Goal: Task Accomplishment & Management: Manage account settings

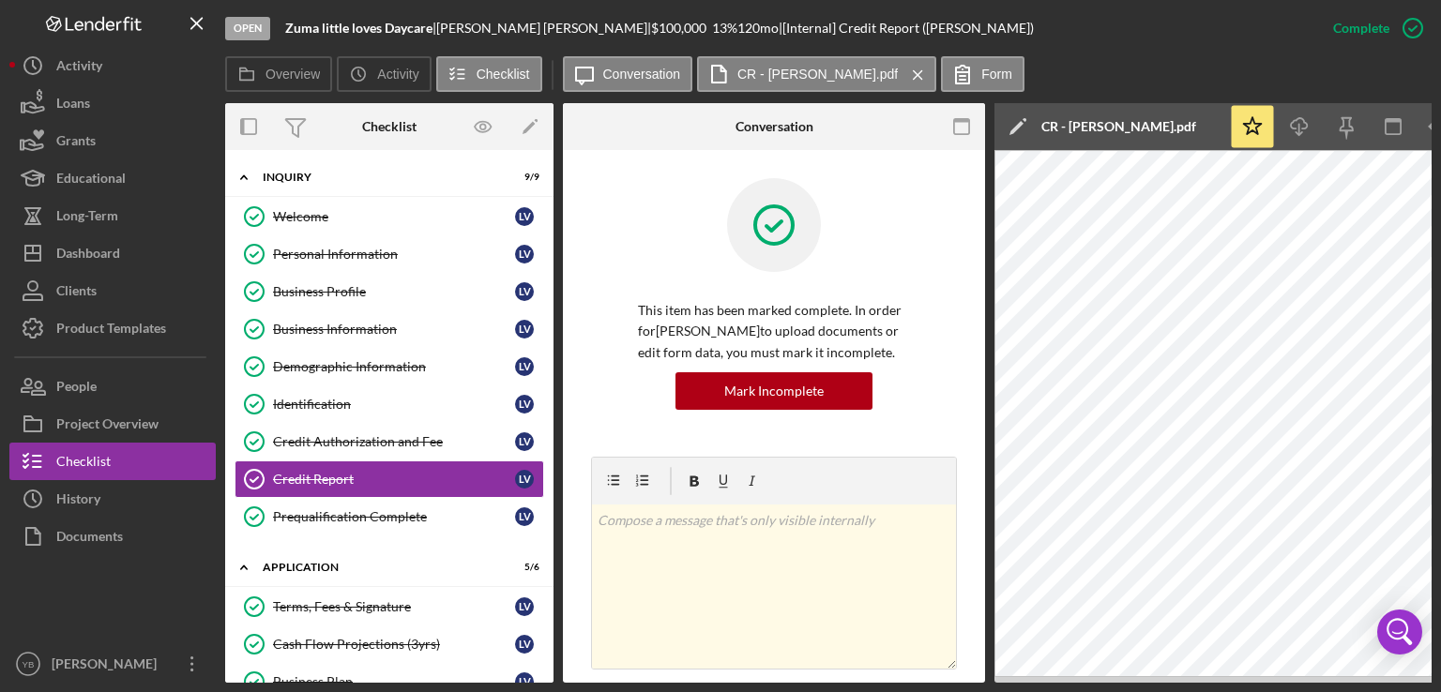
scroll to position [514, 0]
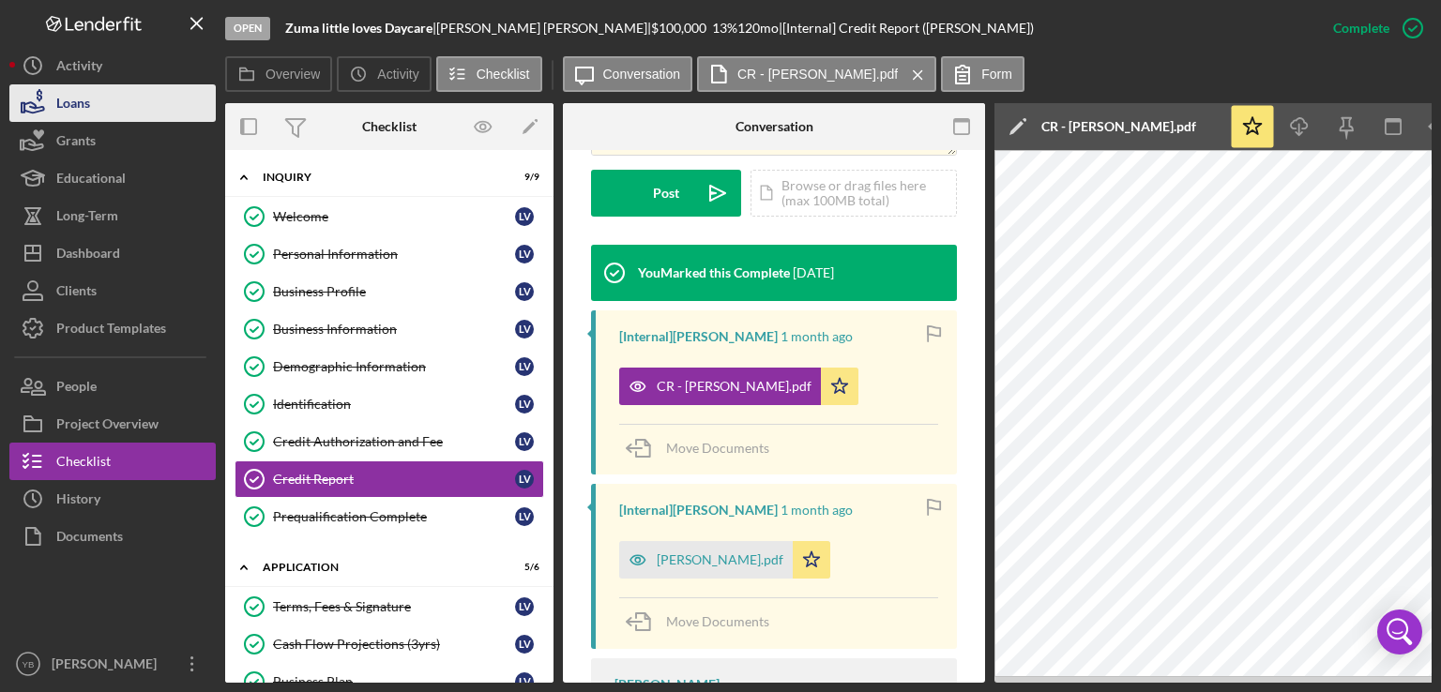
click at [99, 109] on button "Loans" at bounding box center [112, 103] width 206 height 38
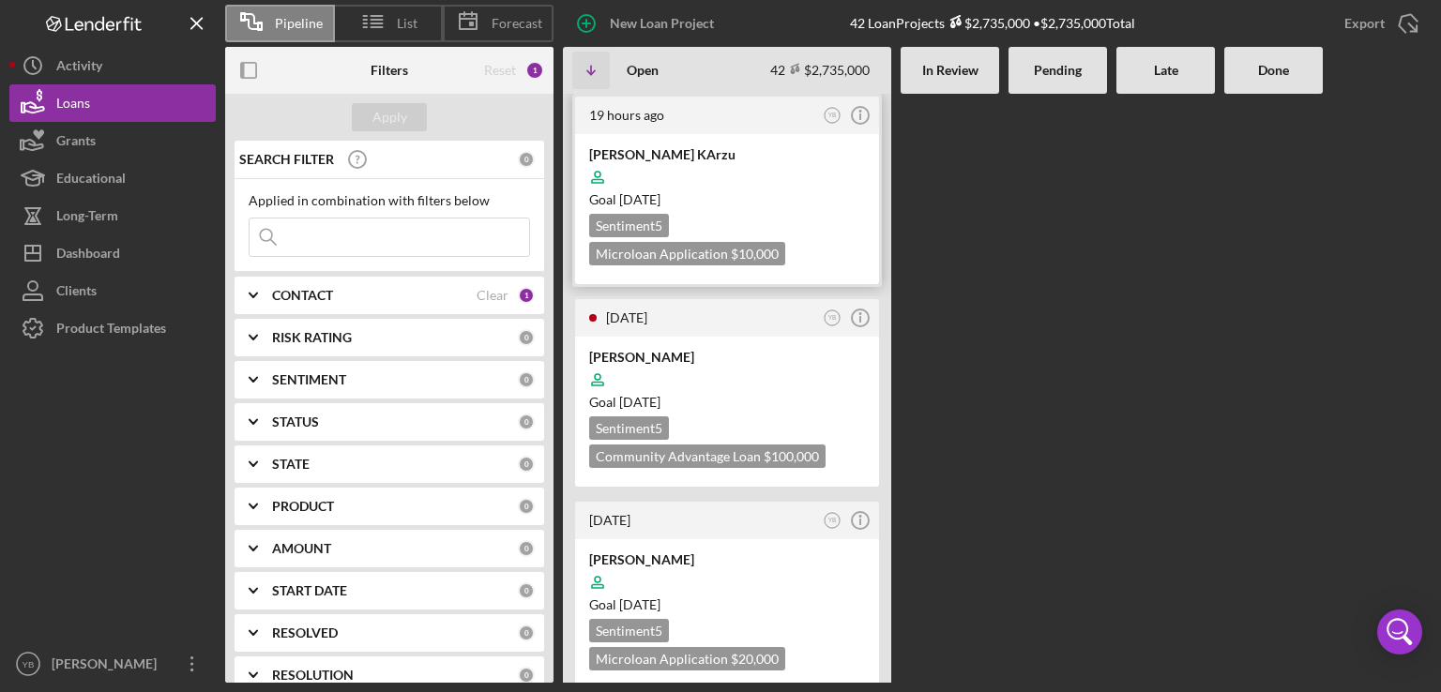
click at [755, 186] on div at bounding box center [727, 177] width 276 height 36
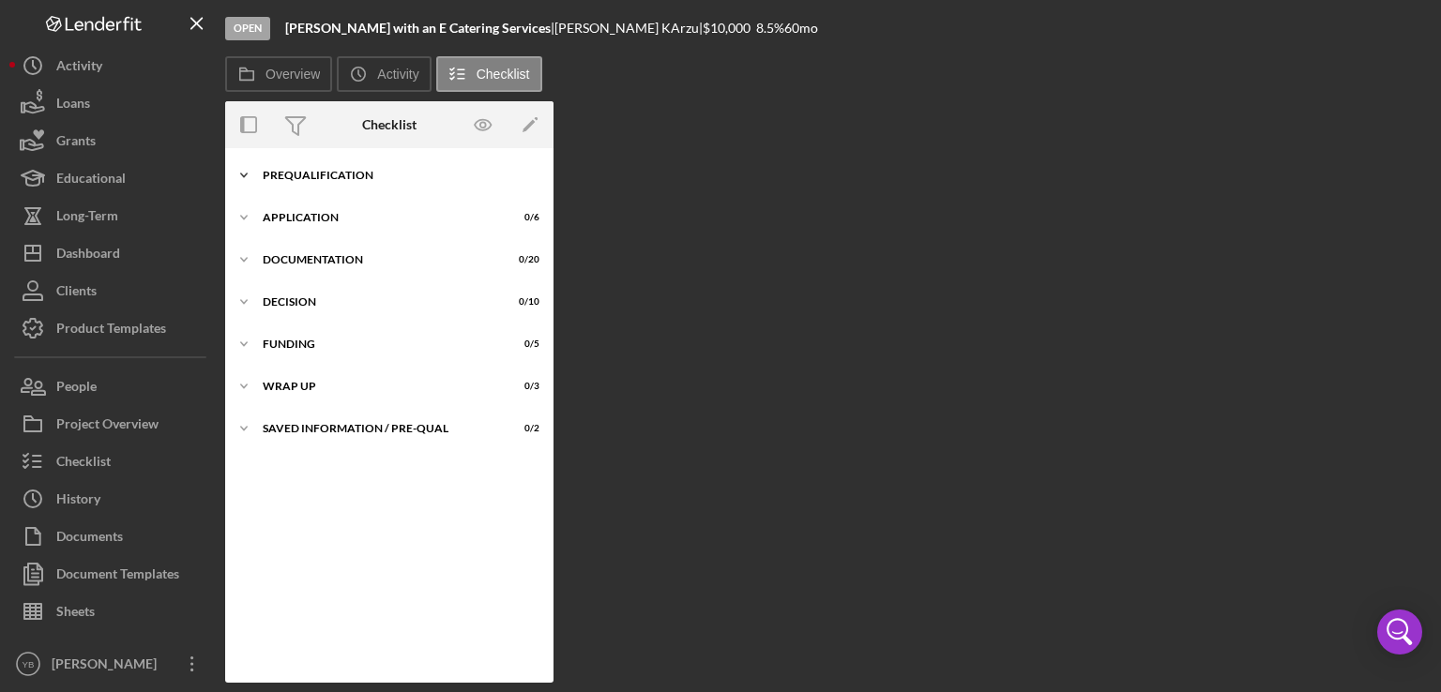
click at [294, 184] on div "Icon/Expander Prequalification 0 / 9" at bounding box center [389, 176] width 328 height 38
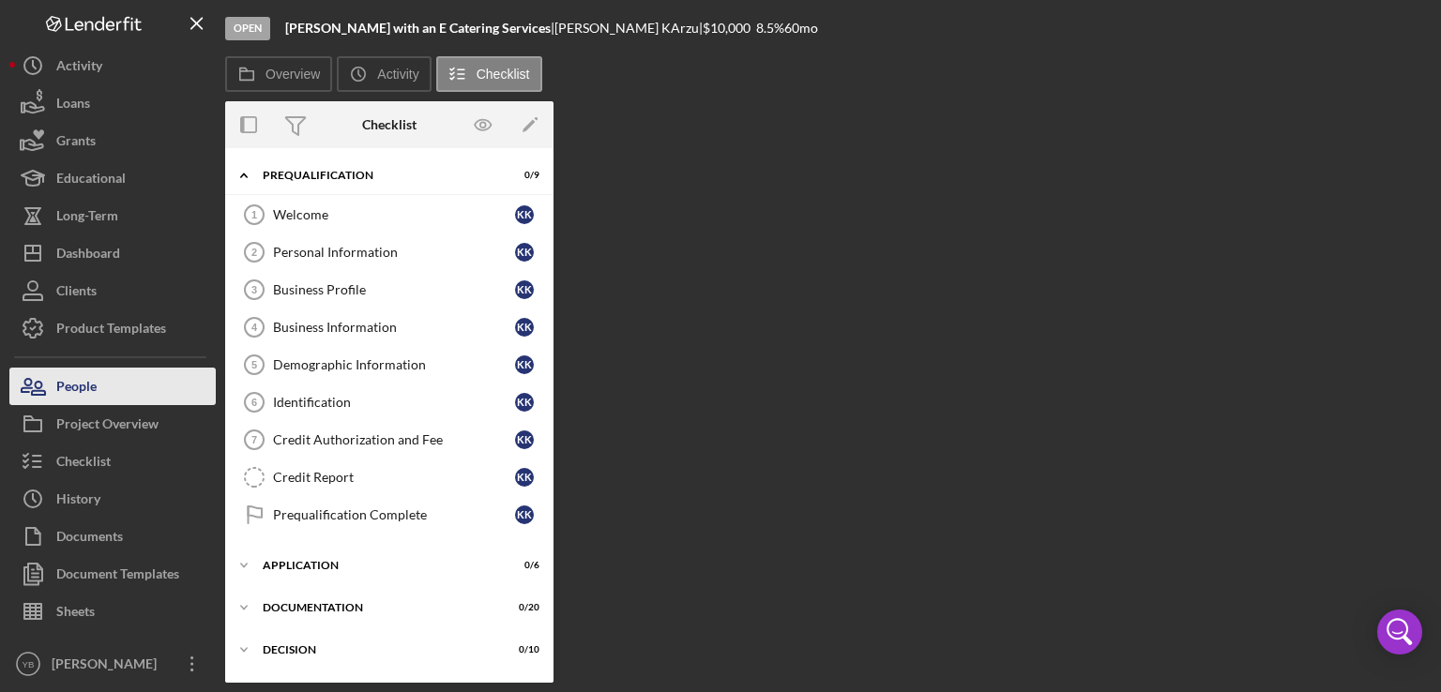
click at [89, 391] on div "People" at bounding box center [76, 389] width 40 height 42
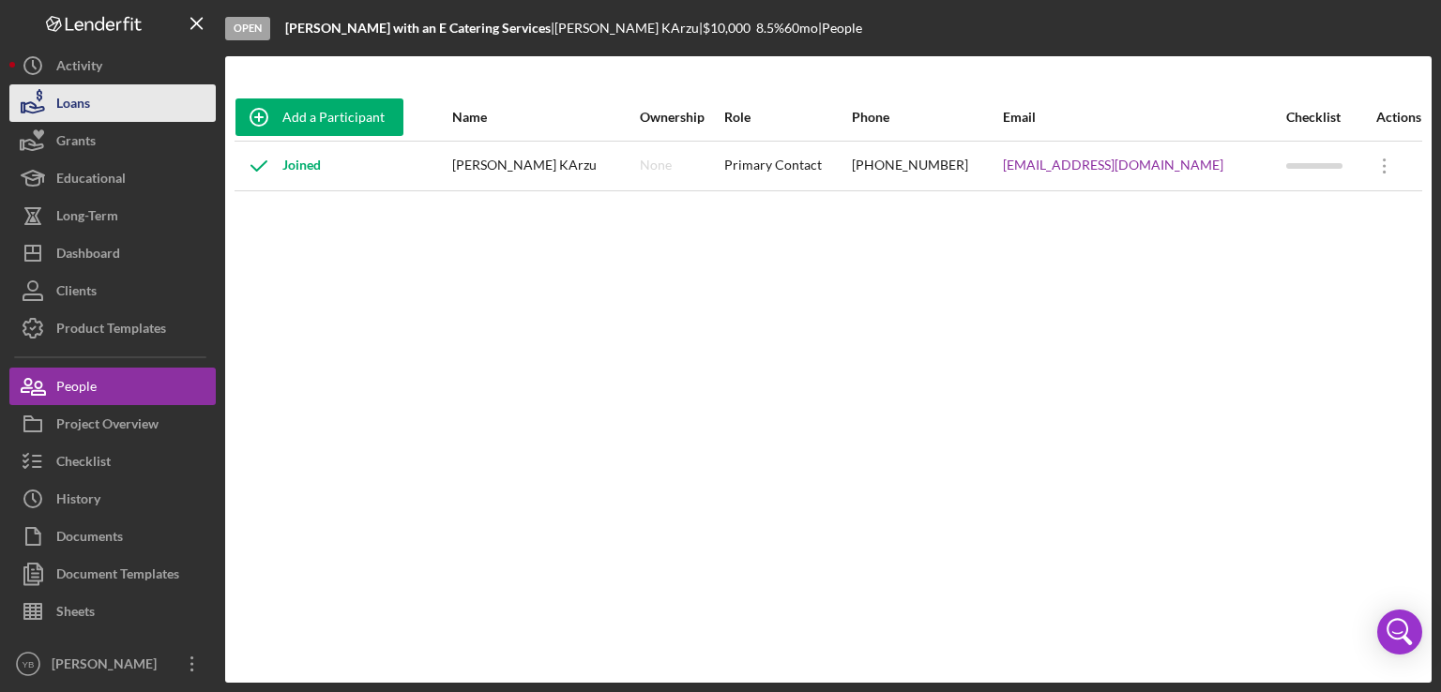
click at [100, 106] on button "Loans" at bounding box center [112, 103] width 206 height 38
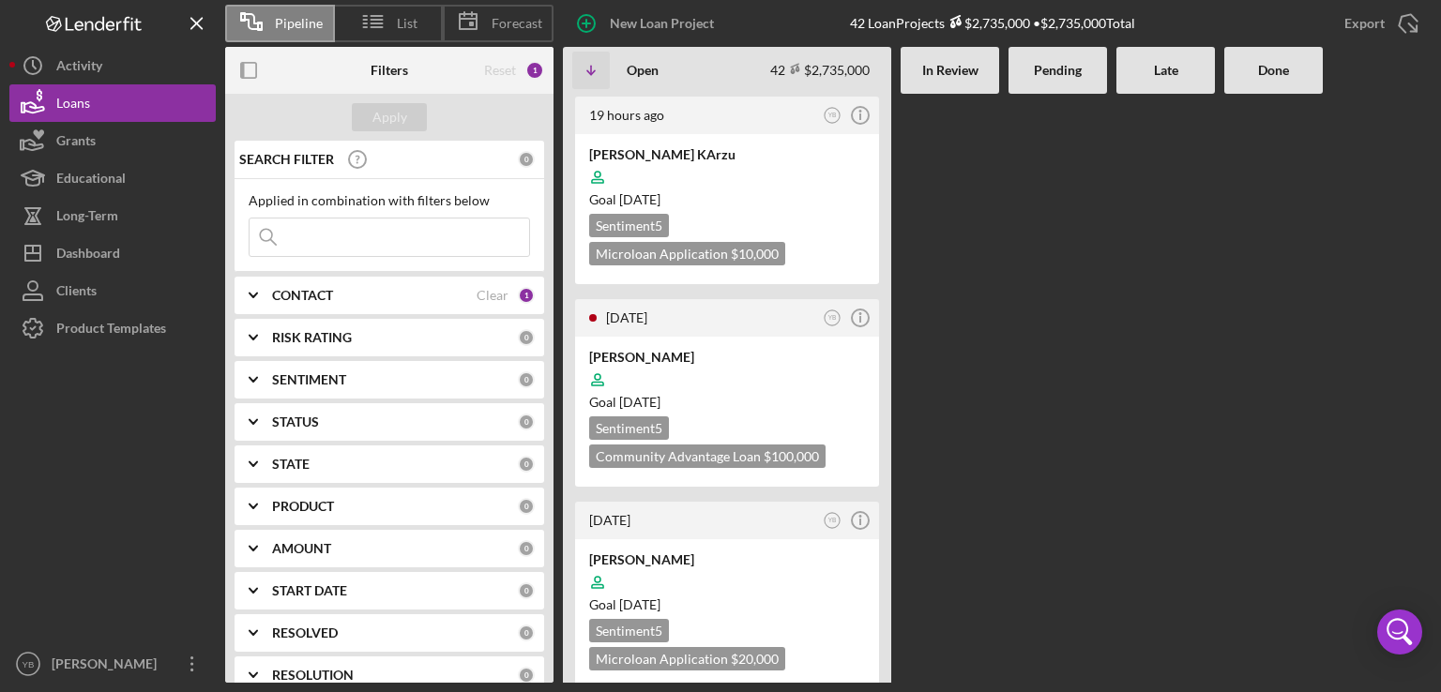
click at [1064, 331] on div at bounding box center [1058, 388] width 99 height 589
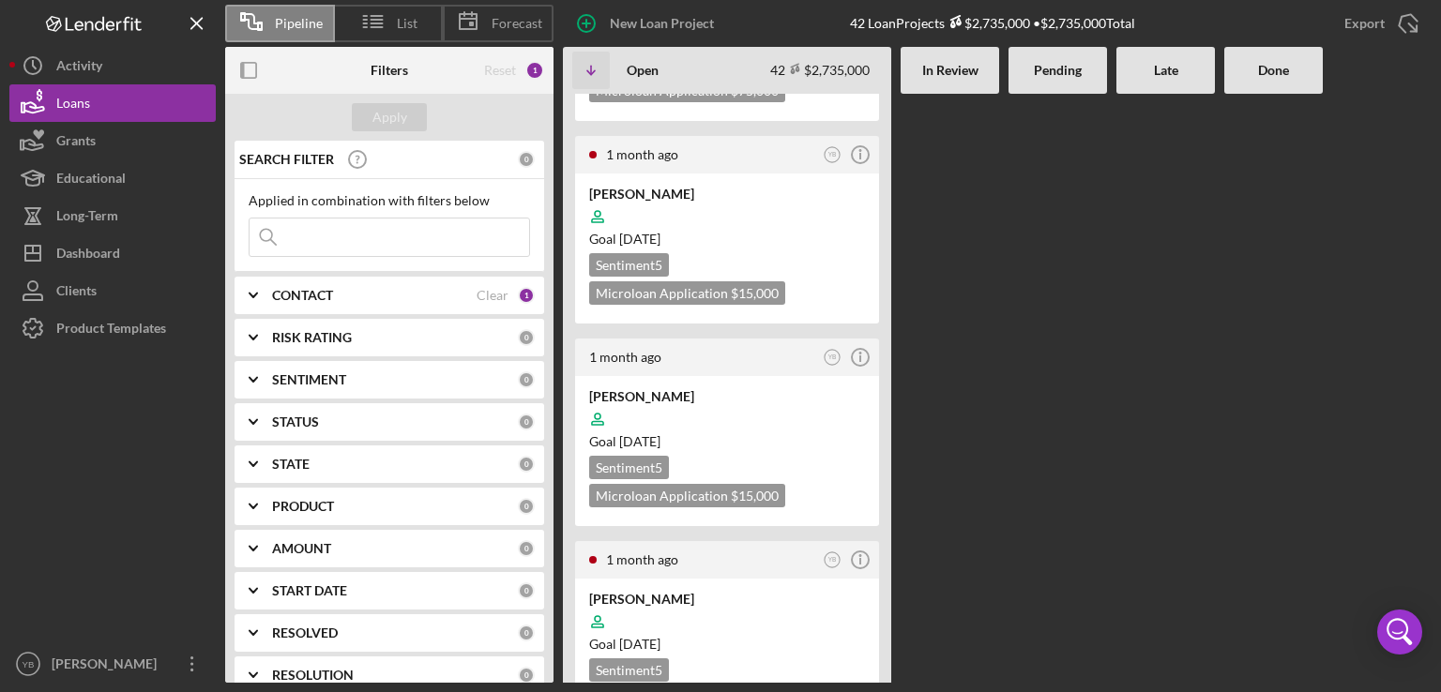
scroll to position [6154, 0]
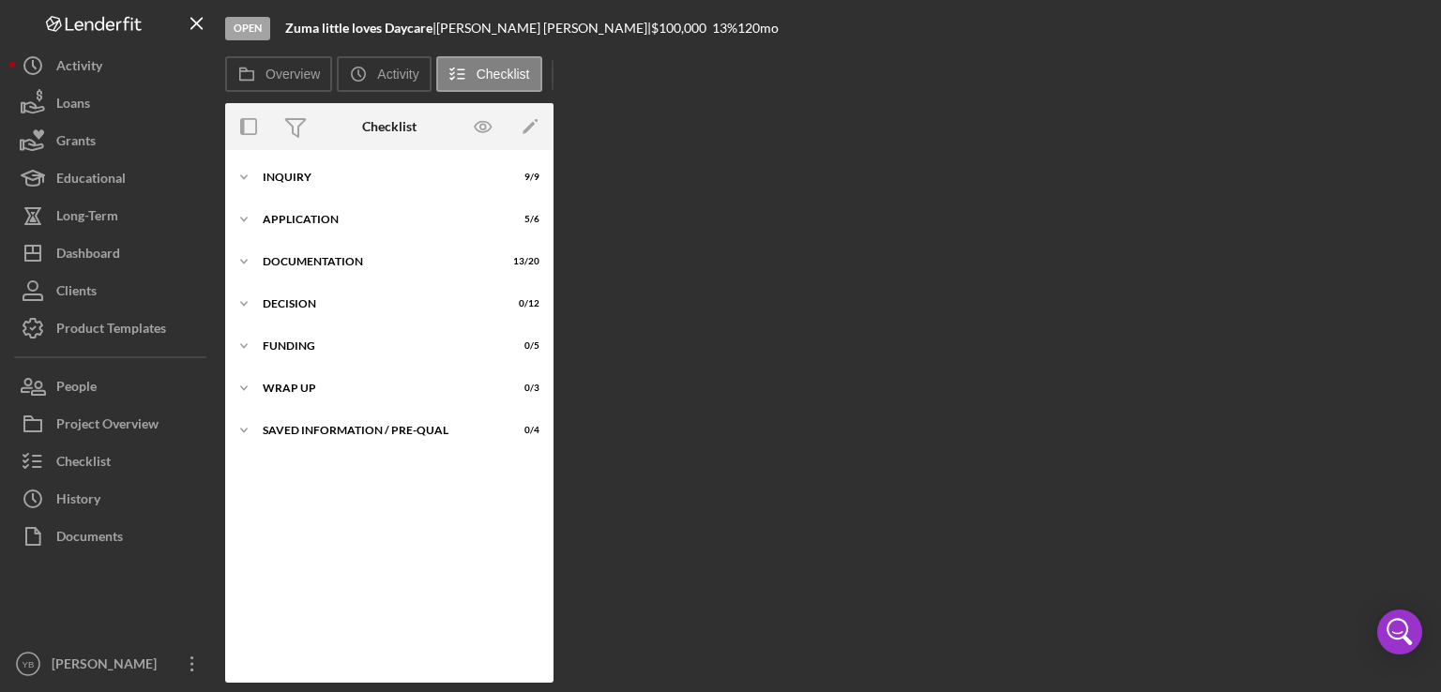
click at [780, 324] on div "Open Zuma little loves Daycare | [PERSON_NAME] | $100,000 $100,000 13 % 120 mo …" at bounding box center [828, 341] width 1206 height 683
click at [305, 174] on div "Inquiry" at bounding box center [396, 175] width 267 height 11
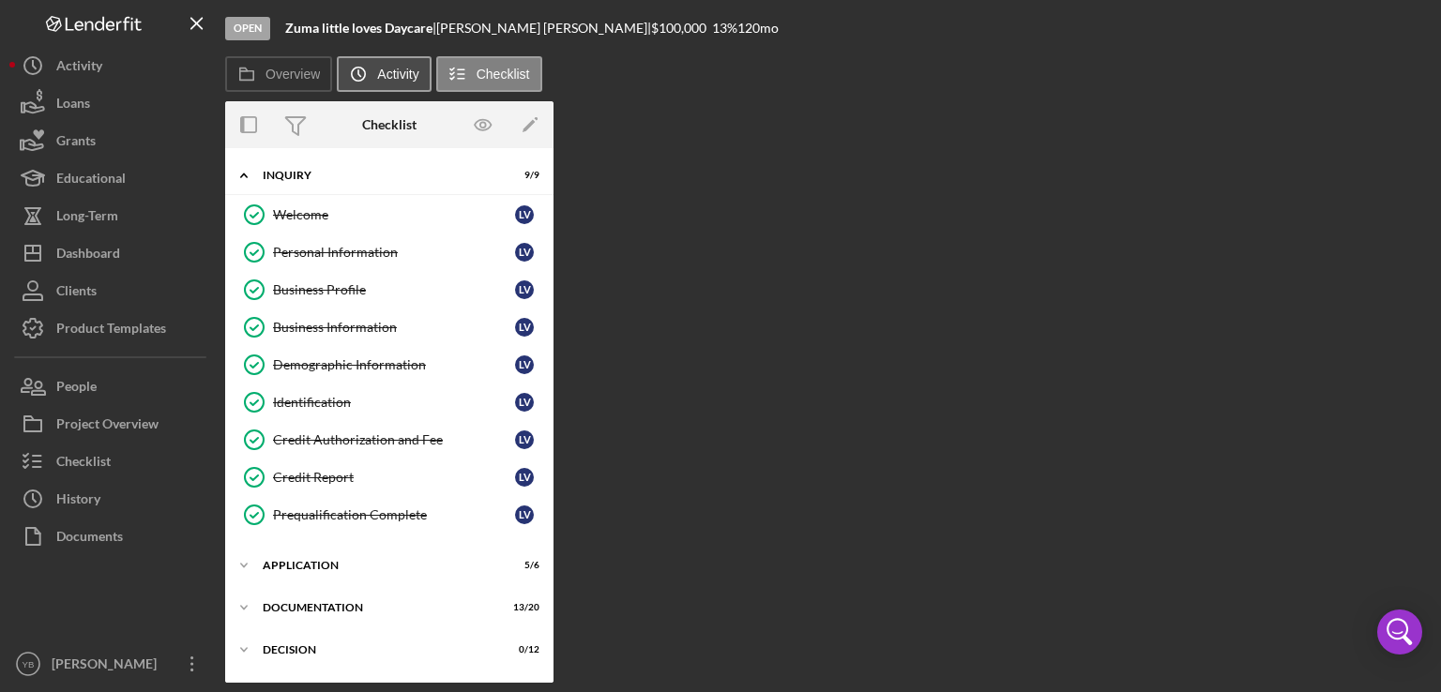
click at [396, 67] on label "Activity" at bounding box center [397, 74] width 41 height 15
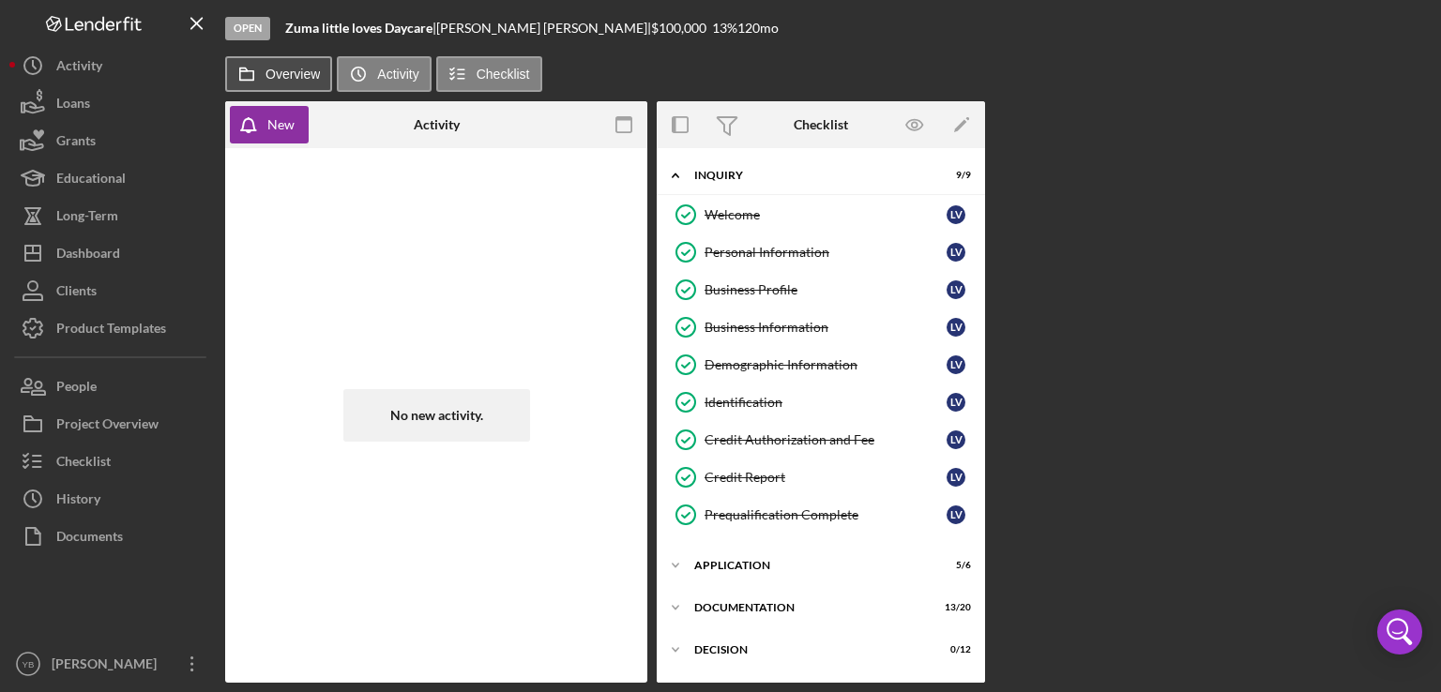
click at [298, 76] on label "Overview" at bounding box center [292, 74] width 54 height 15
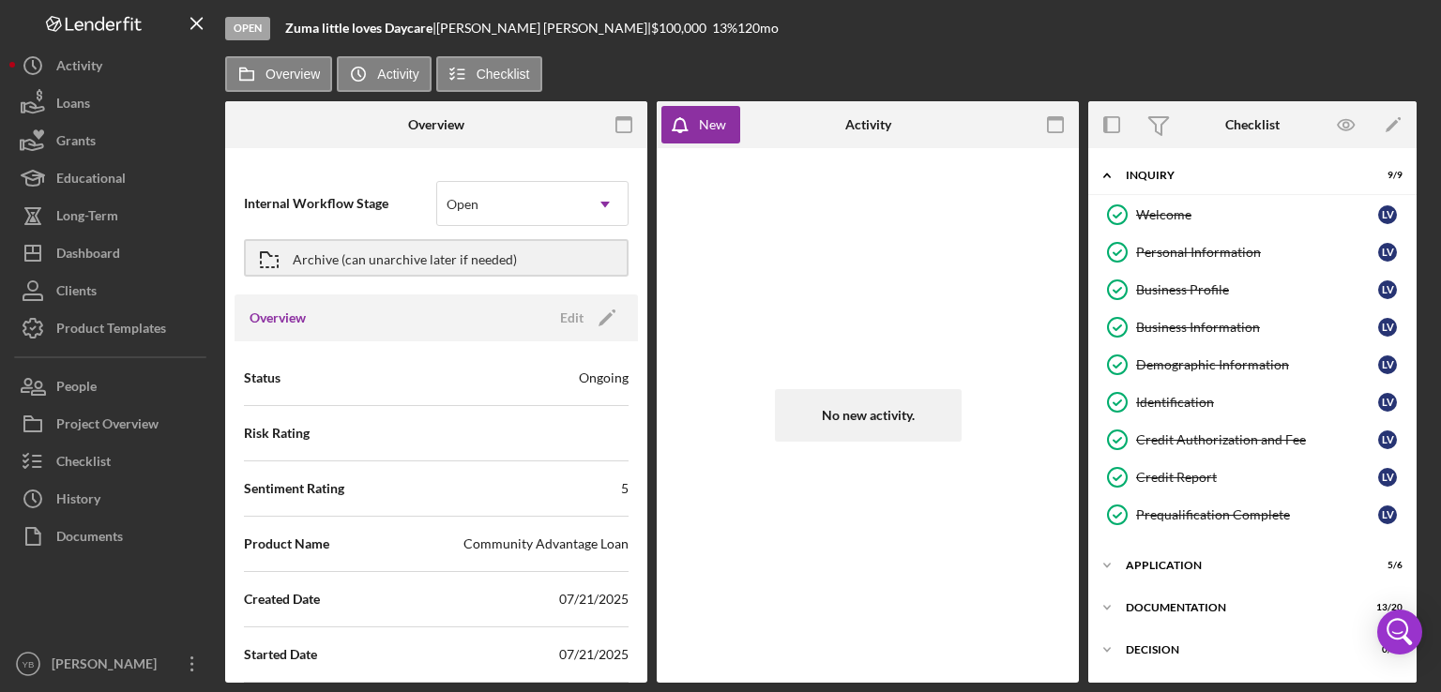
click at [737, 241] on div "No new activity." at bounding box center [867, 416] width 403 height 516
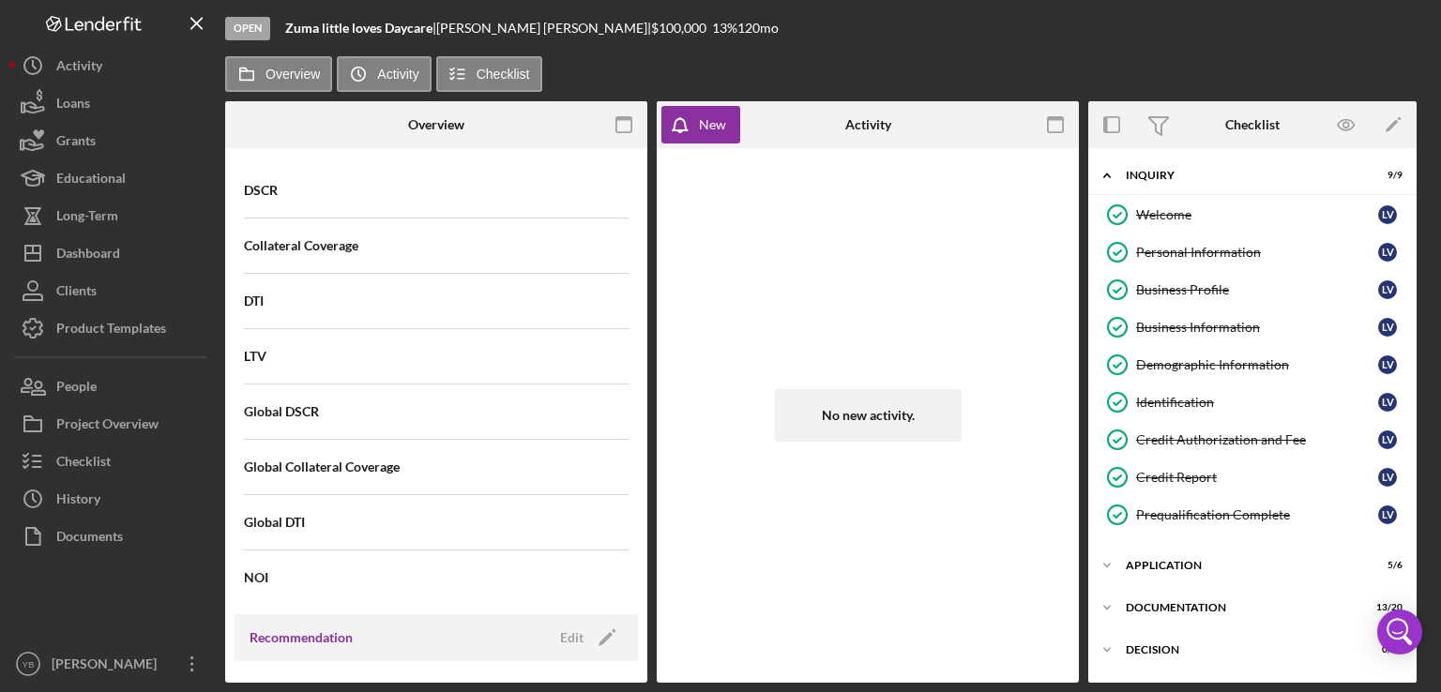
scroll to position [1367, 0]
click at [644, 494] on div "Overview Internal Workflow Stage Open Icon/Dropdown Arrow Archive (can unarchiv…" at bounding box center [828, 392] width 1206 height 582
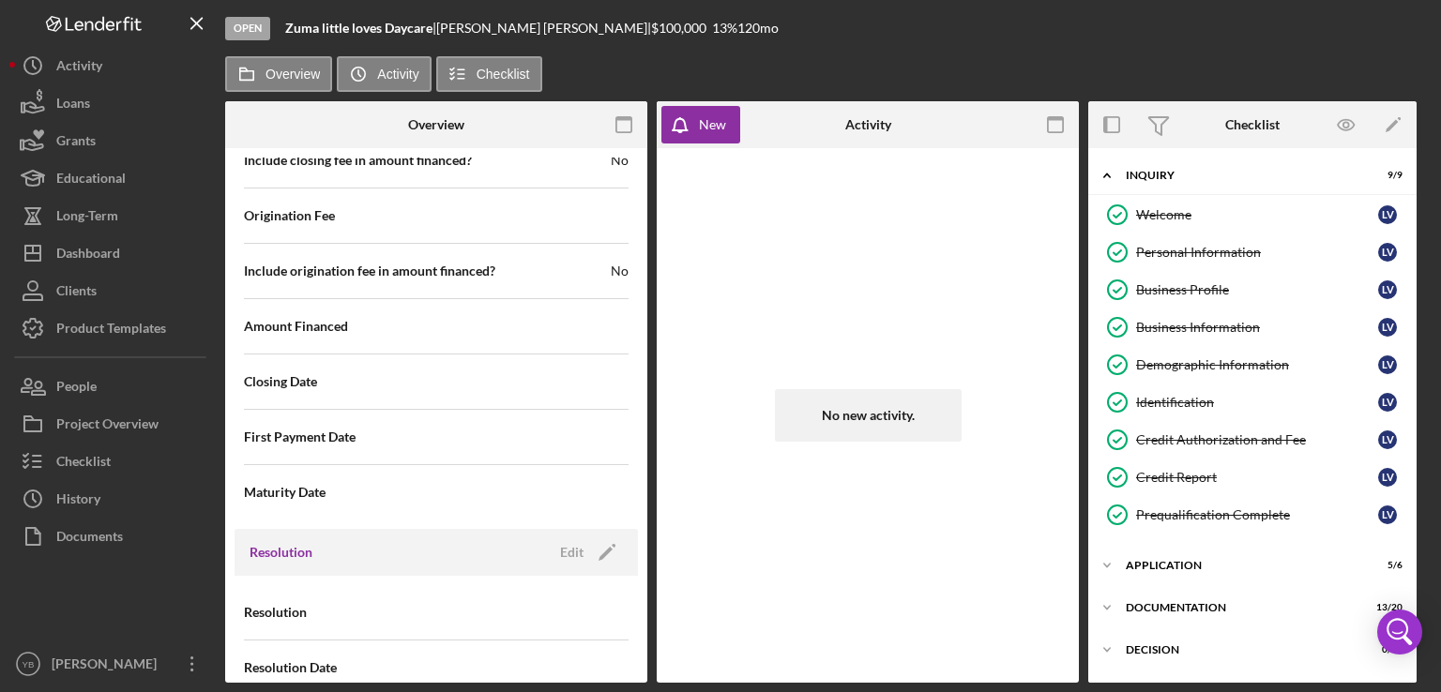
scroll to position [2257, 0]
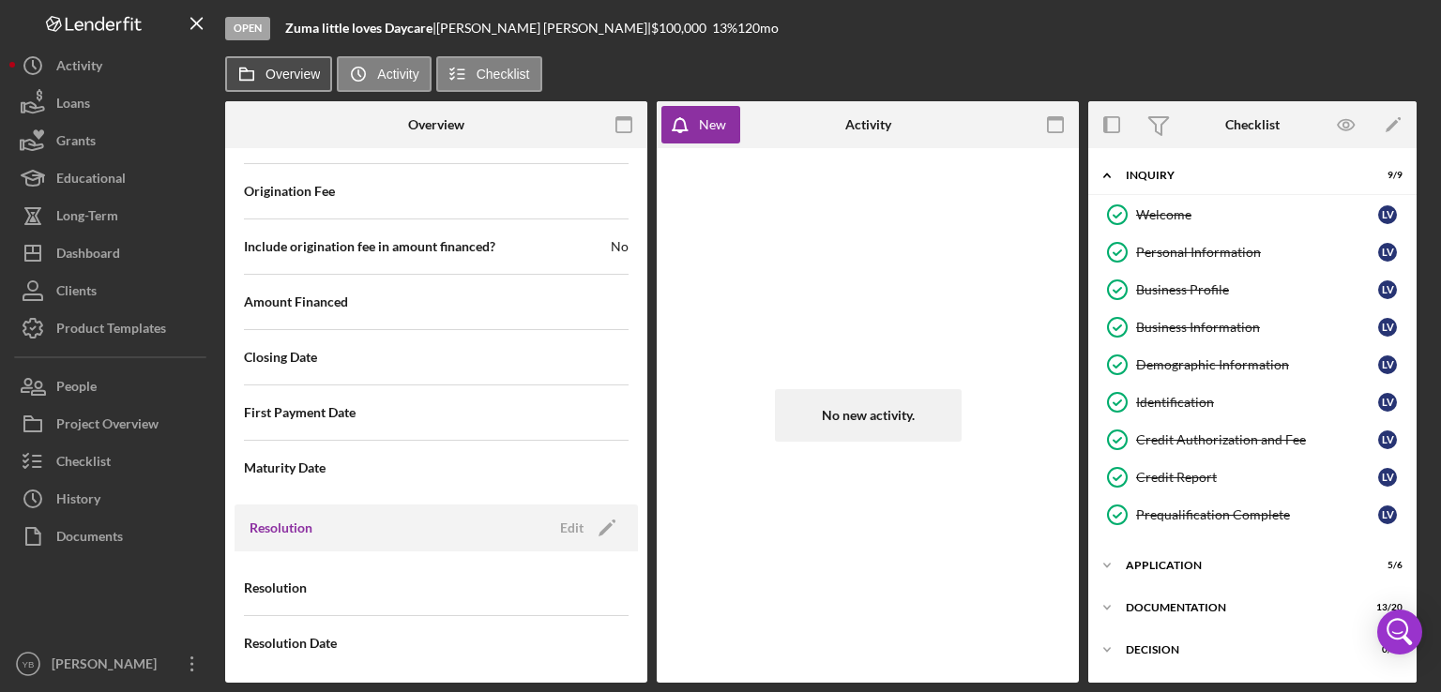
click at [296, 83] on button "Overview" at bounding box center [278, 74] width 107 height 36
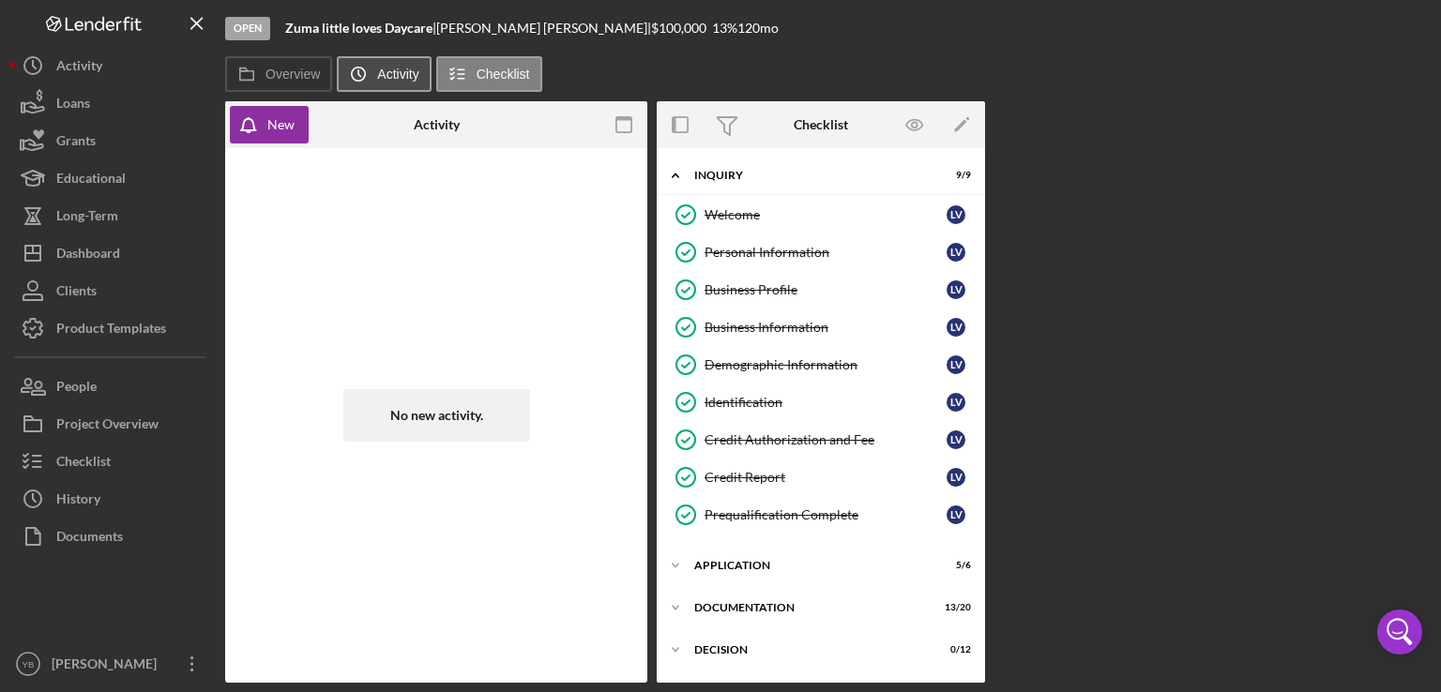
click at [389, 70] on label "Activity" at bounding box center [397, 74] width 41 height 15
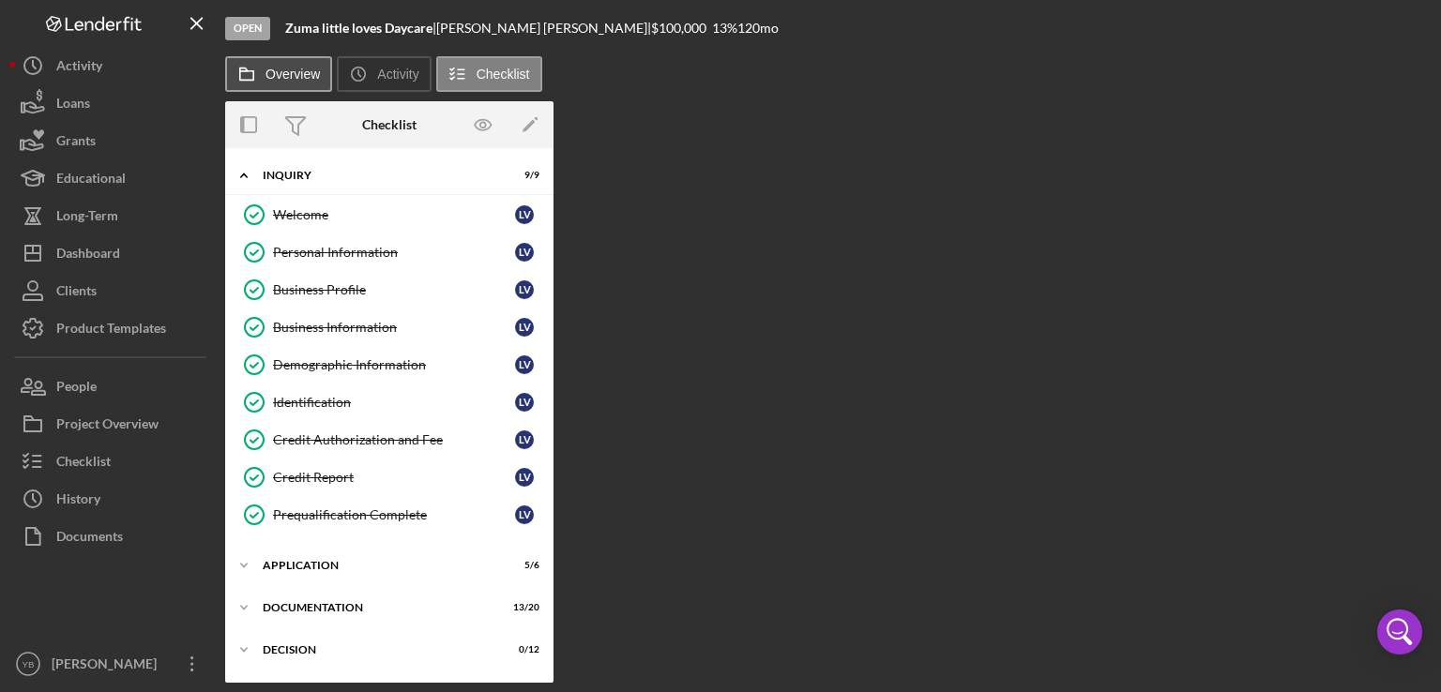
click at [291, 83] on button "Overview" at bounding box center [278, 74] width 107 height 36
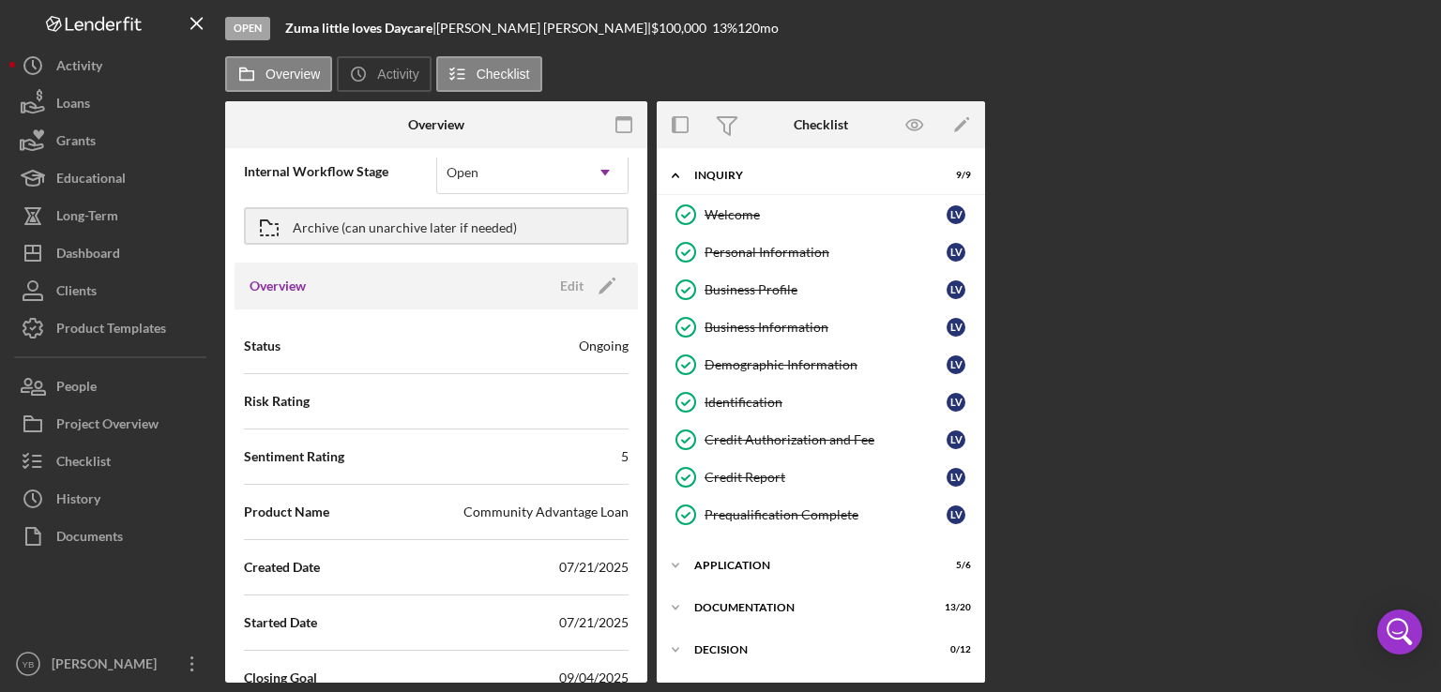
scroll to position [0, 0]
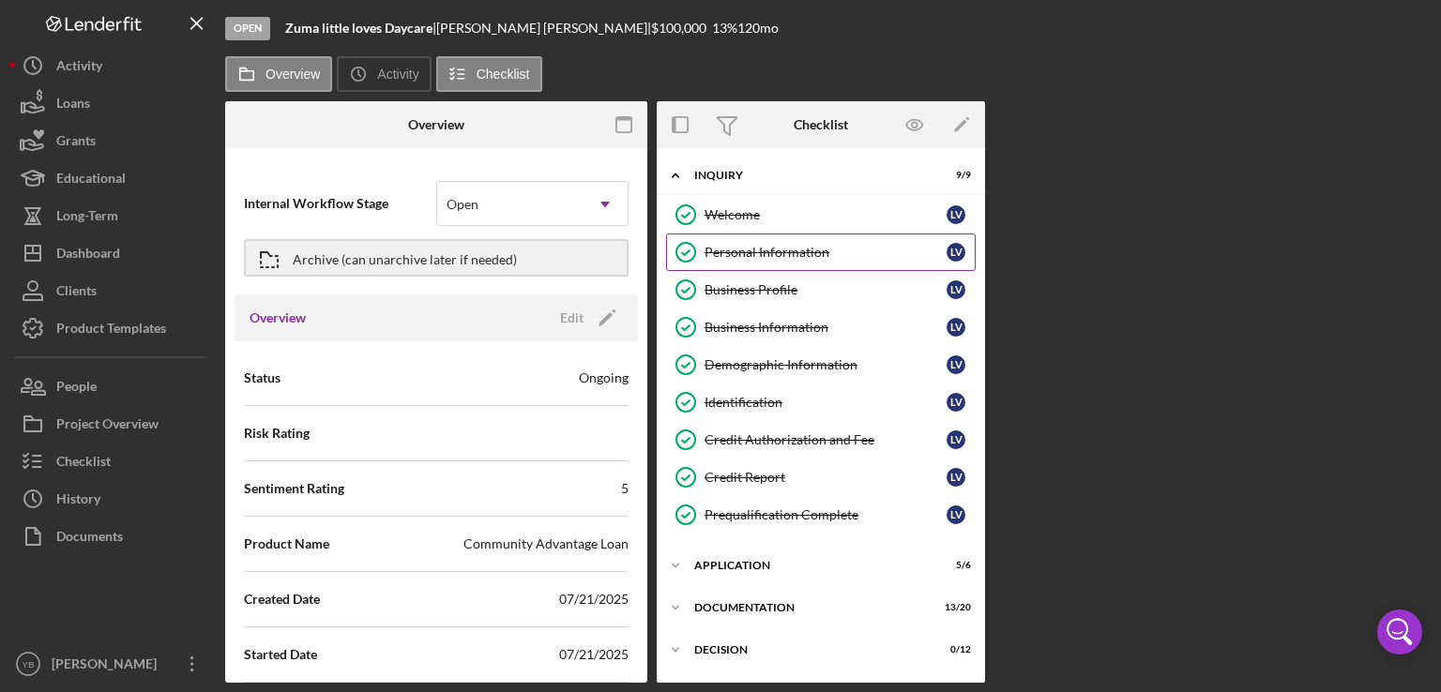
click at [822, 267] on link "Personal Information Personal Information L V" at bounding box center [821, 253] width 310 height 38
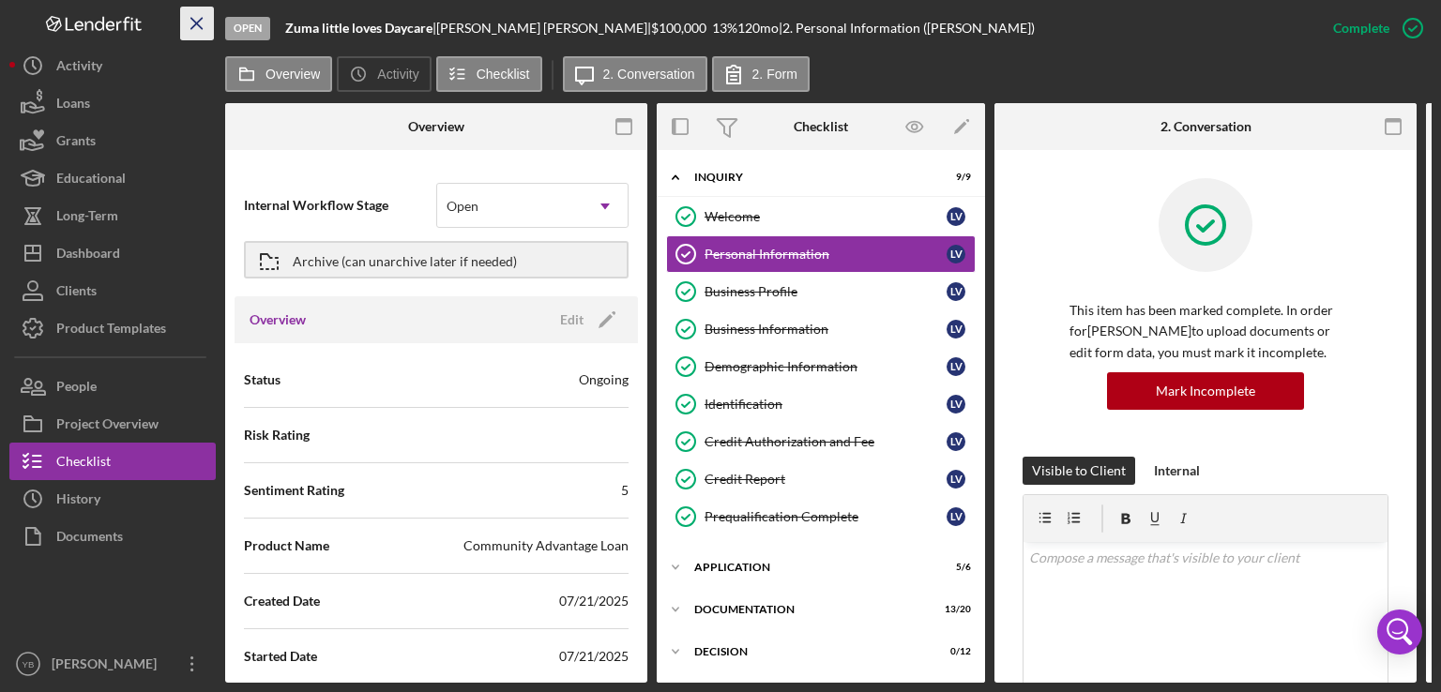
click at [197, 21] on icon "Icon/Menu Close" at bounding box center [197, 24] width 42 height 42
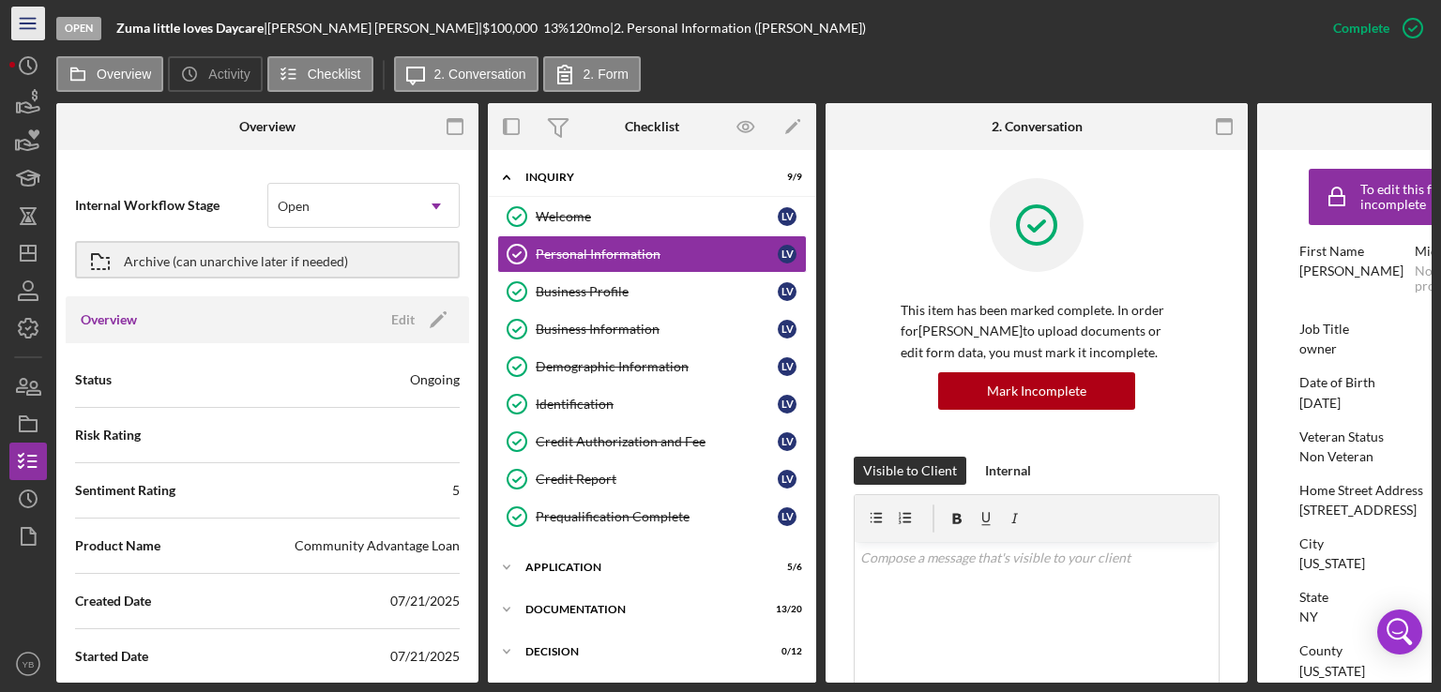
click at [25, 23] on line "button" at bounding box center [27, 23] width 15 height 0
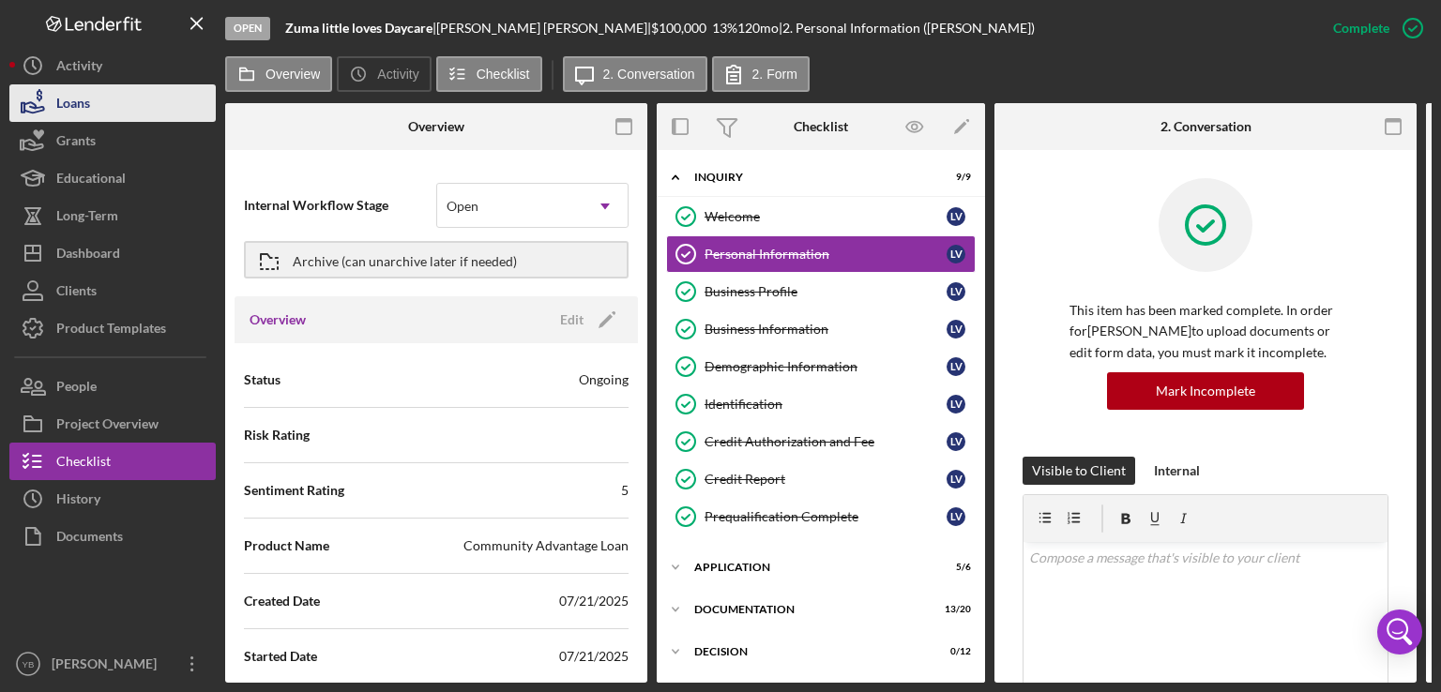
click at [93, 109] on button "Loans" at bounding box center [112, 103] width 206 height 38
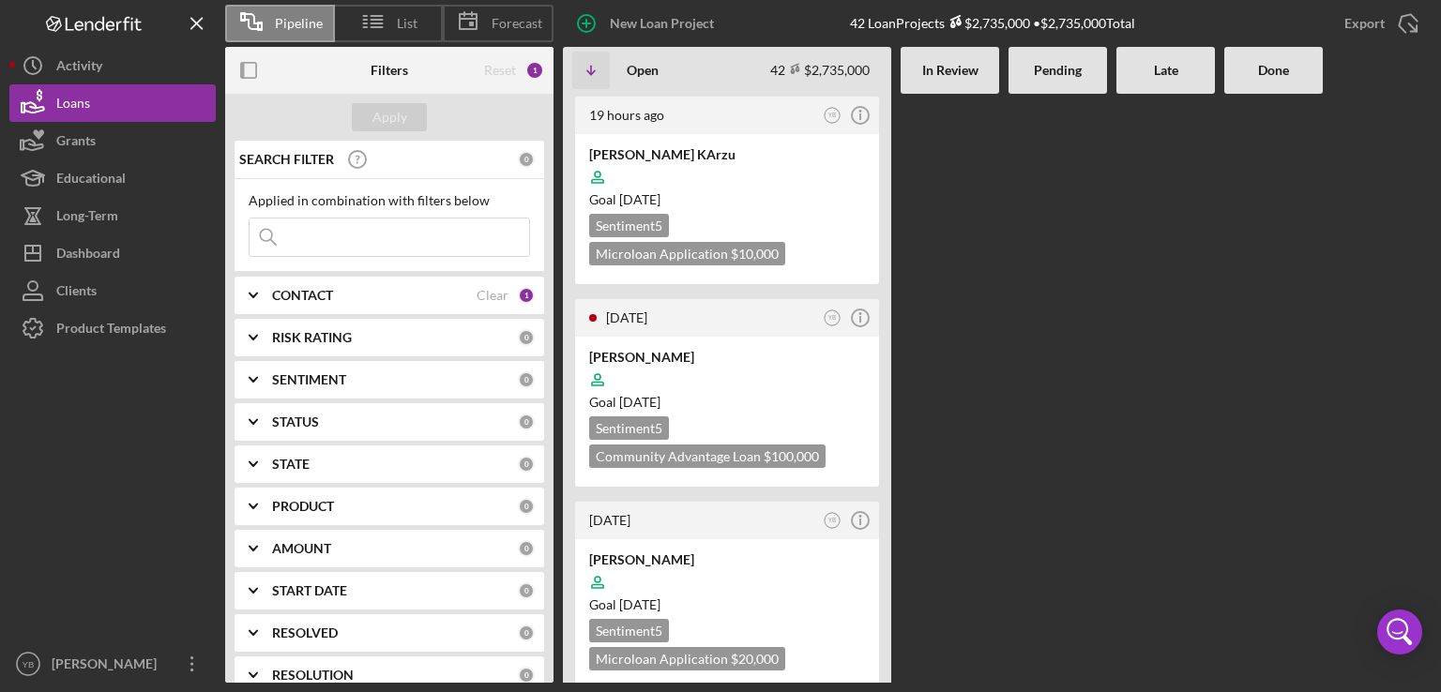
click at [343, 298] on div "CONTACT" at bounding box center [374, 295] width 205 height 15
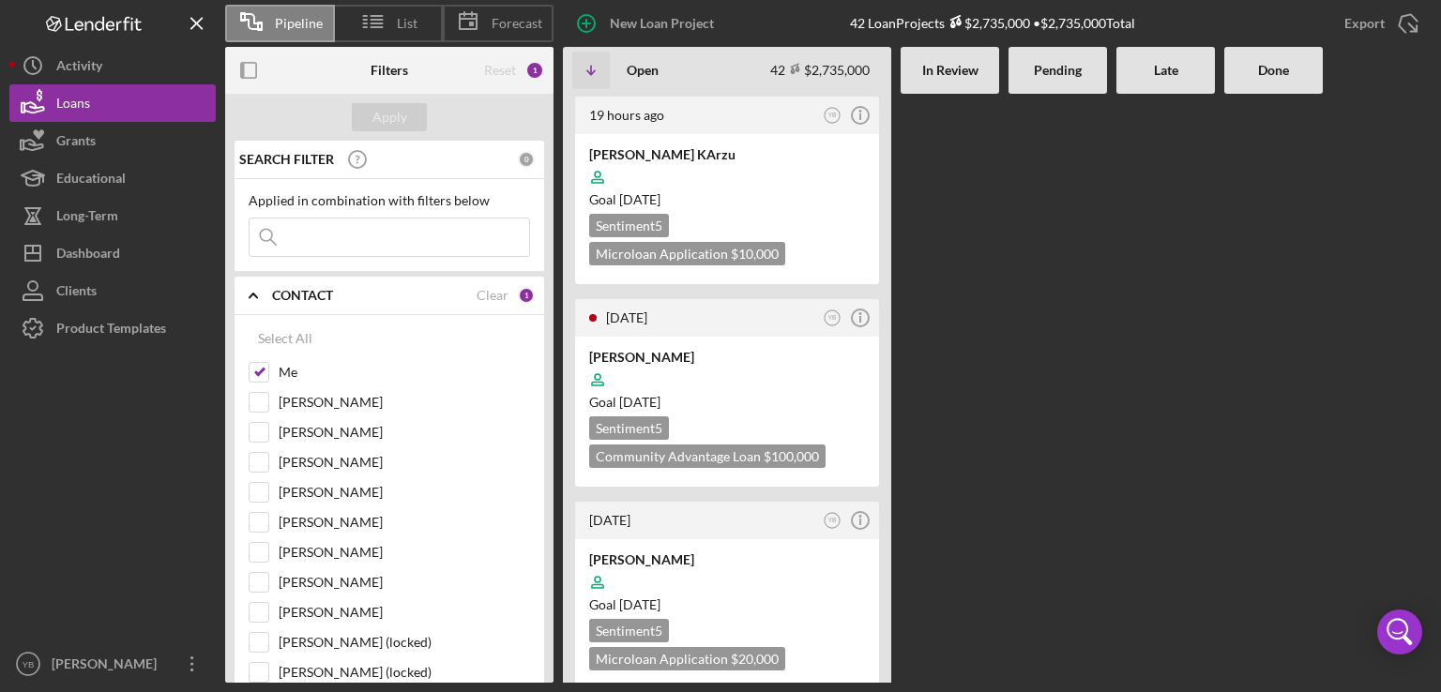
click at [1074, 360] on div at bounding box center [1058, 388] width 99 height 589
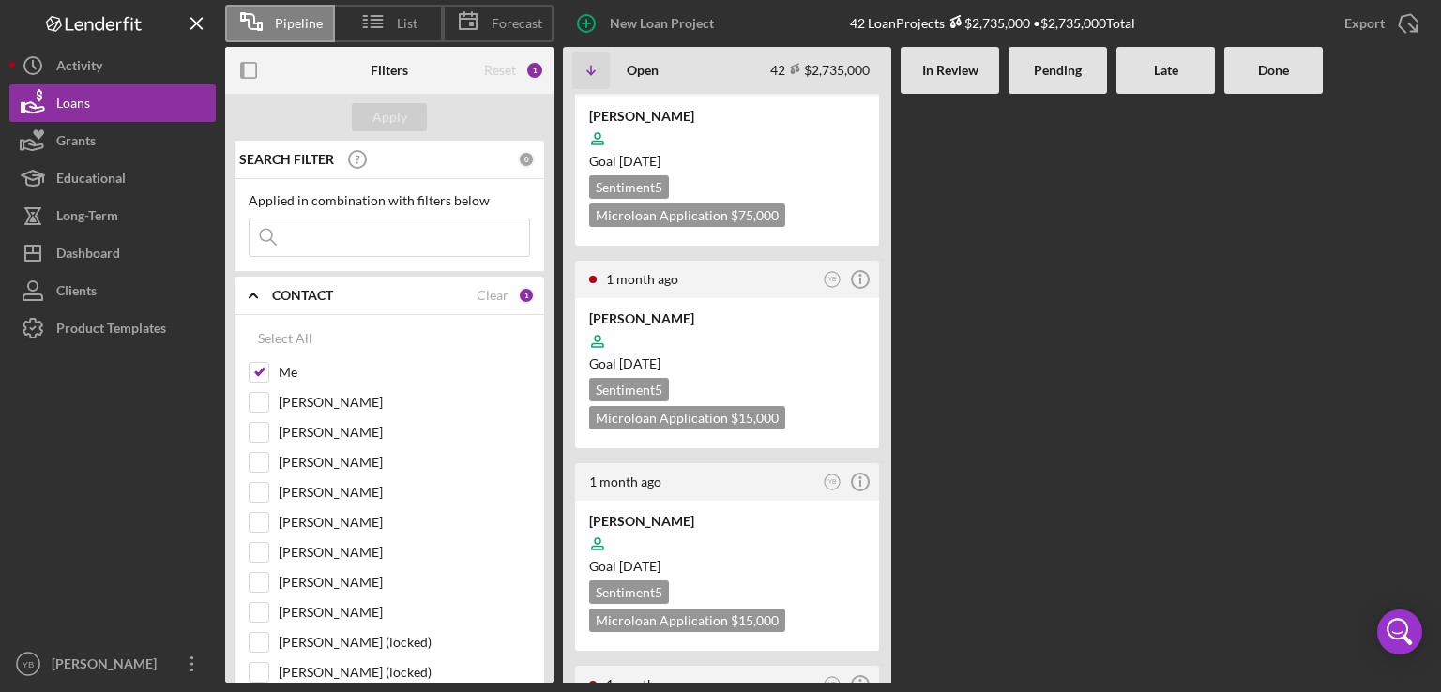
scroll to position [6042, 0]
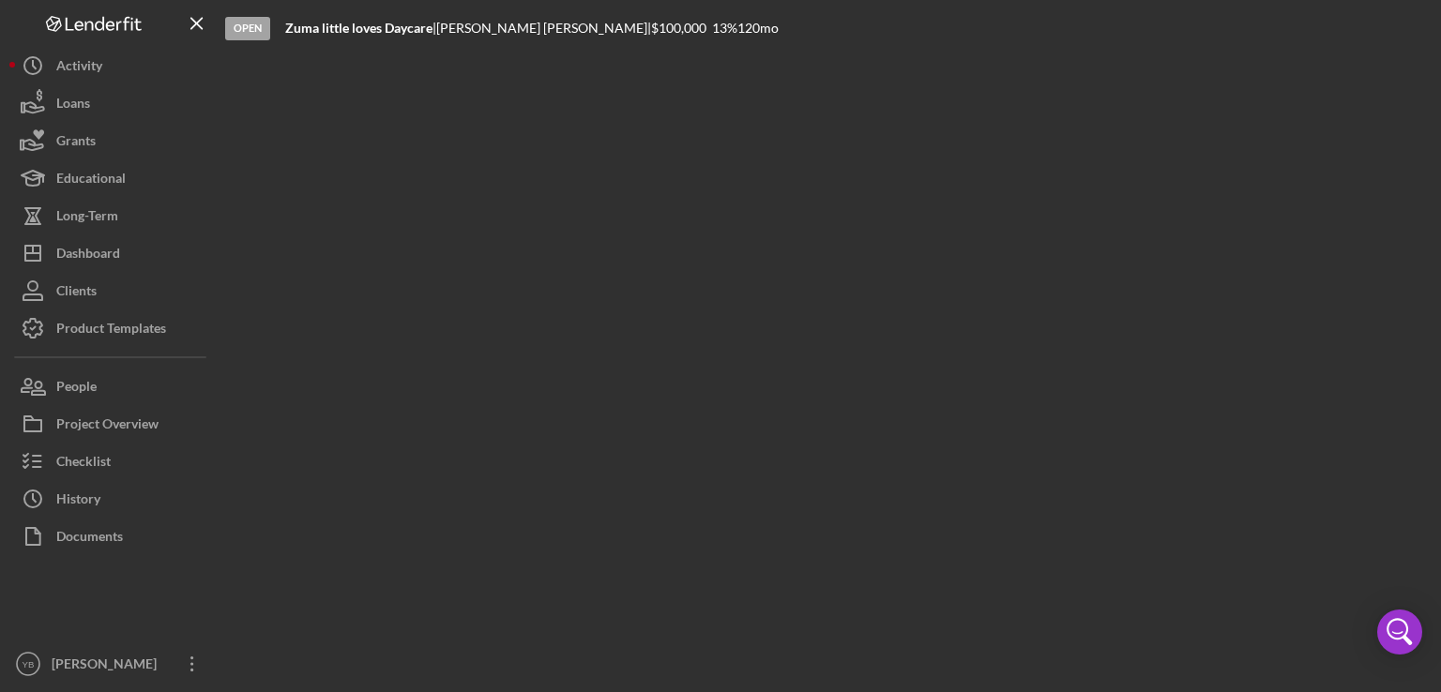
click at [813, 427] on div "Open Zuma little loves Daycare | [PERSON_NAME] | $100,000 $100,000 13 % 120 mo" at bounding box center [828, 341] width 1206 height 683
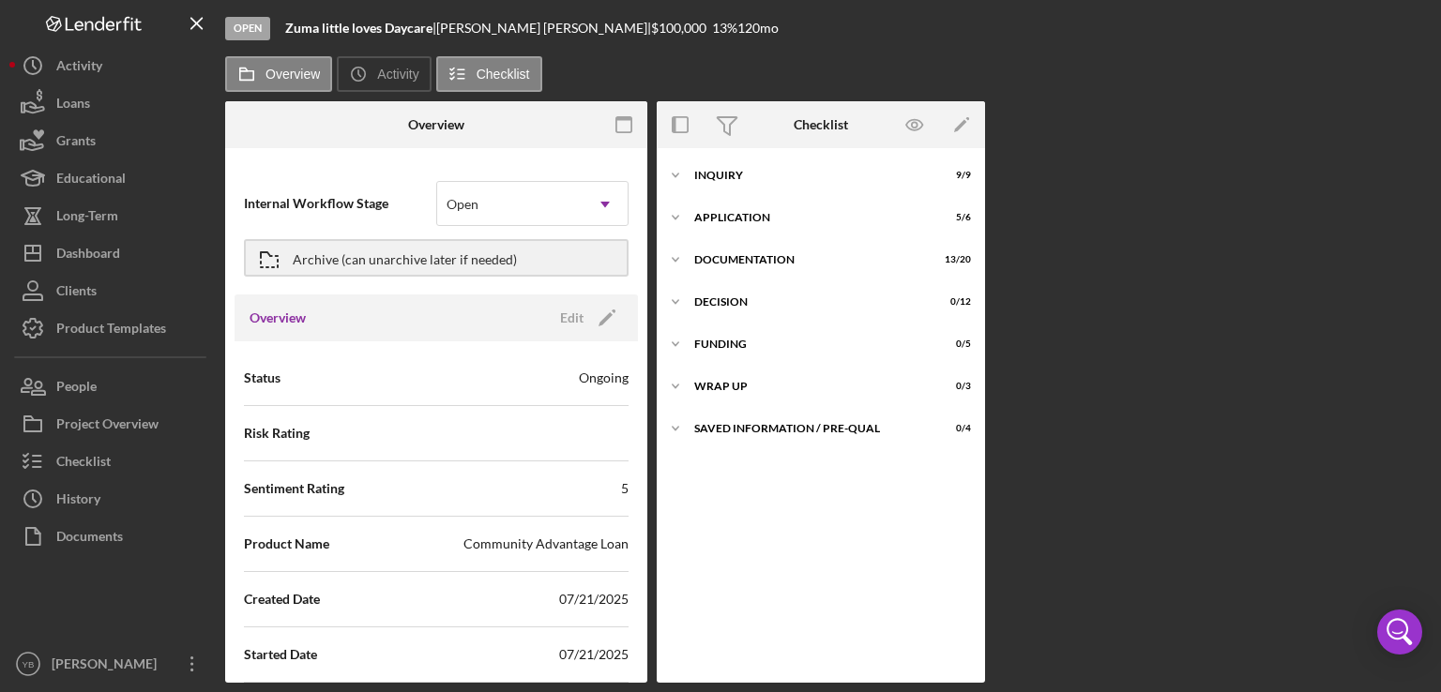
click at [1290, 394] on div "Overview Internal Workflow Stage Open Icon/Dropdown Arrow Archive (can unarchiv…" at bounding box center [828, 392] width 1206 height 582
click at [595, 311] on icon "Icon/Edit" at bounding box center [607, 318] width 47 height 47
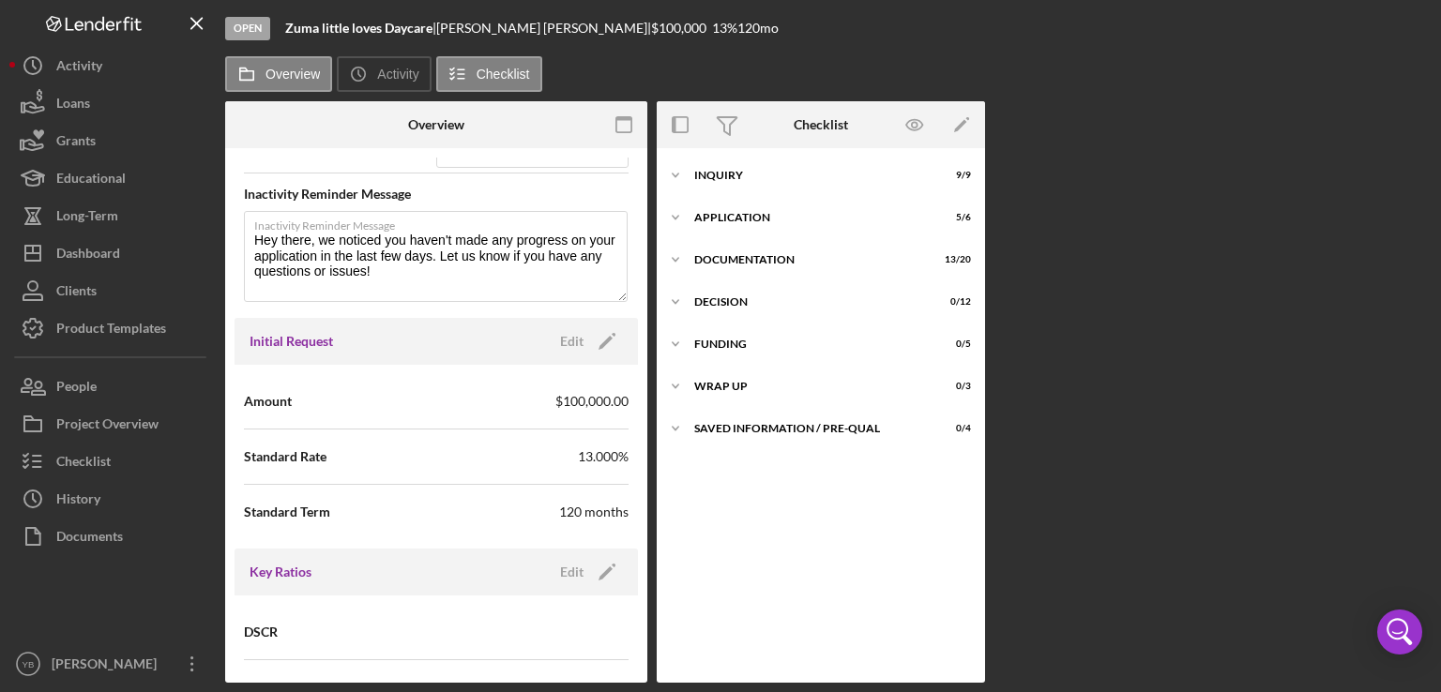
scroll to position [998, 0]
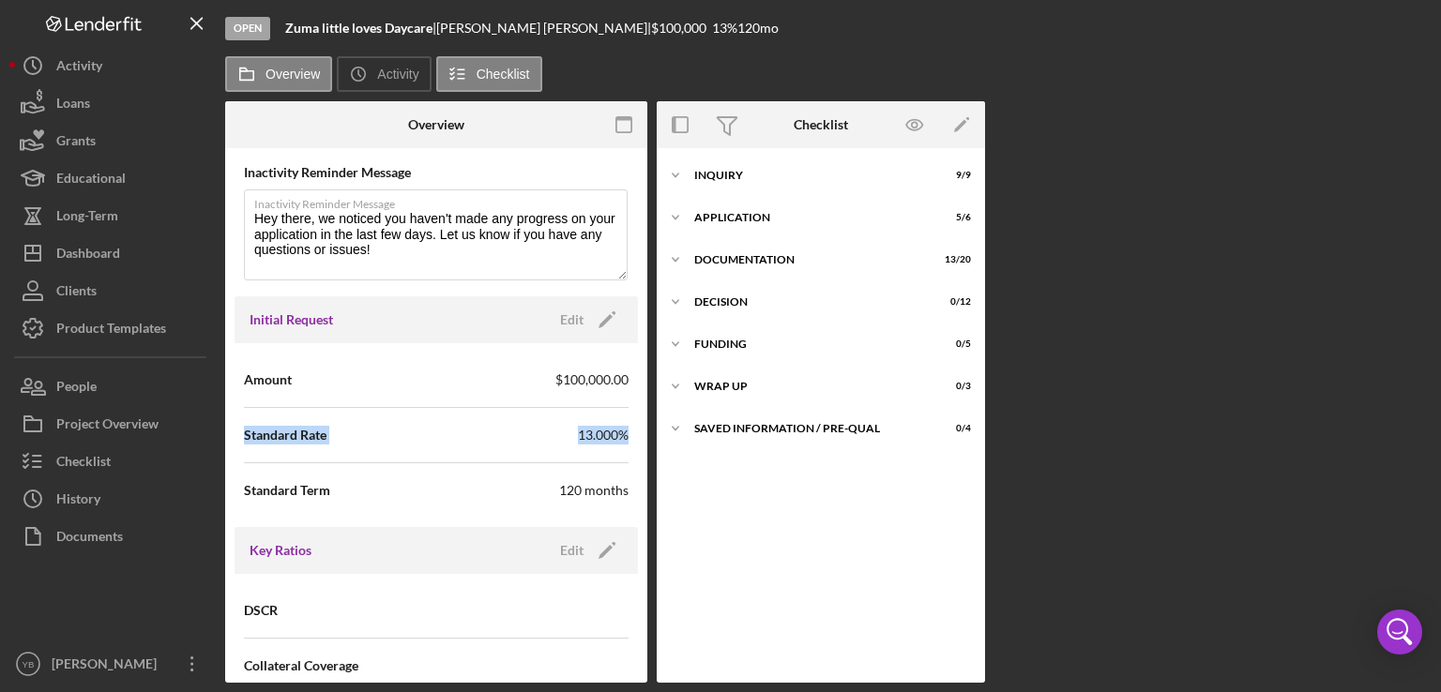
drag, startPoint x: 649, startPoint y: 379, endPoint x: 645, endPoint y: 434, distance: 55.5
click at [645, 434] on div "Overview Internal Workflow Stage Open Icon/Dropdown Arrow Archive (can unarchiv…" at bounding box center [828, 392] width 1206 height 582
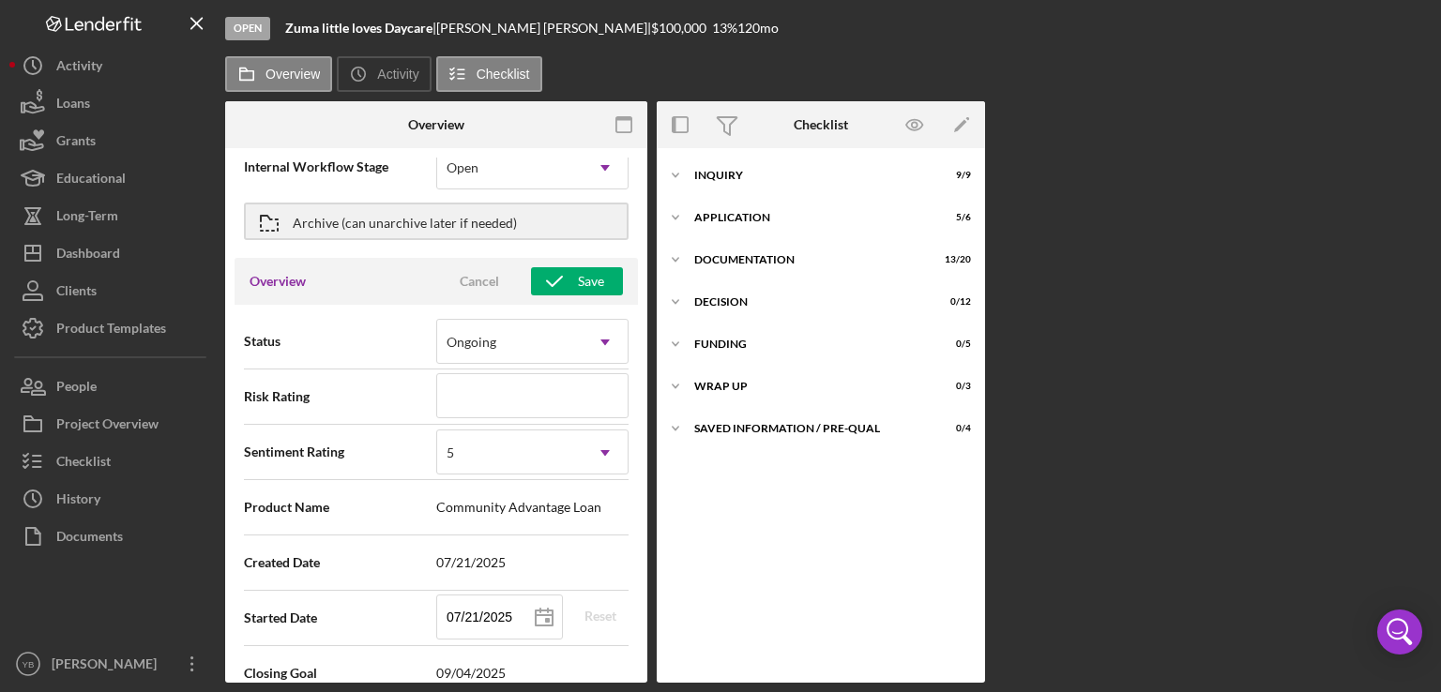
scroll to position [0, 0]
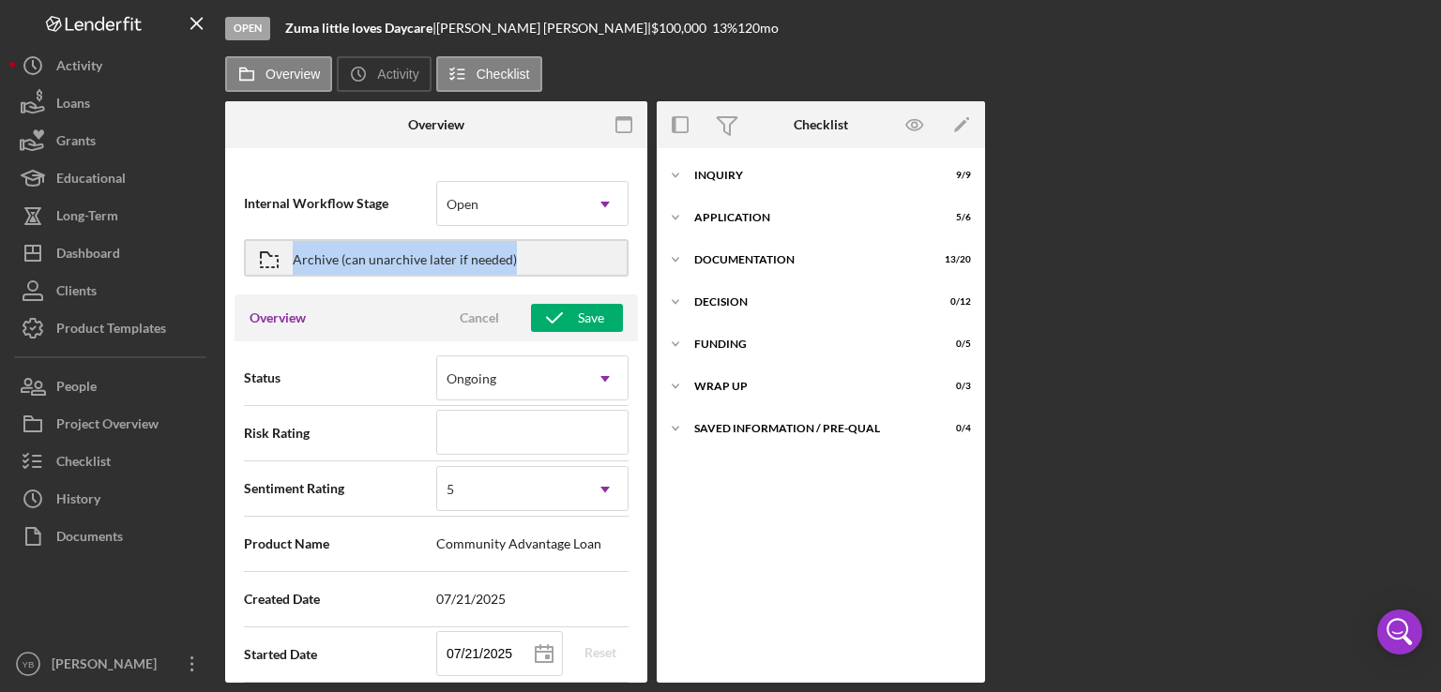
drag, startPoint x: 640, startPoint y: 210, endPoint x: 635, endPoint y: 266, distance: 56.5
click at [635, 266] on div "Internal Workflow Stage Open Icon/Dropdown Arrow Archive (can unarchive later i…" at bounding box center [436, 420] width 422 height 525
click at [1205, 329] on div "Overview Internal Workflow Stage Open Icon/Dropdown Arrow Archive (can unarchiv…" at bounding box center [828, 392] width 1206 height 582
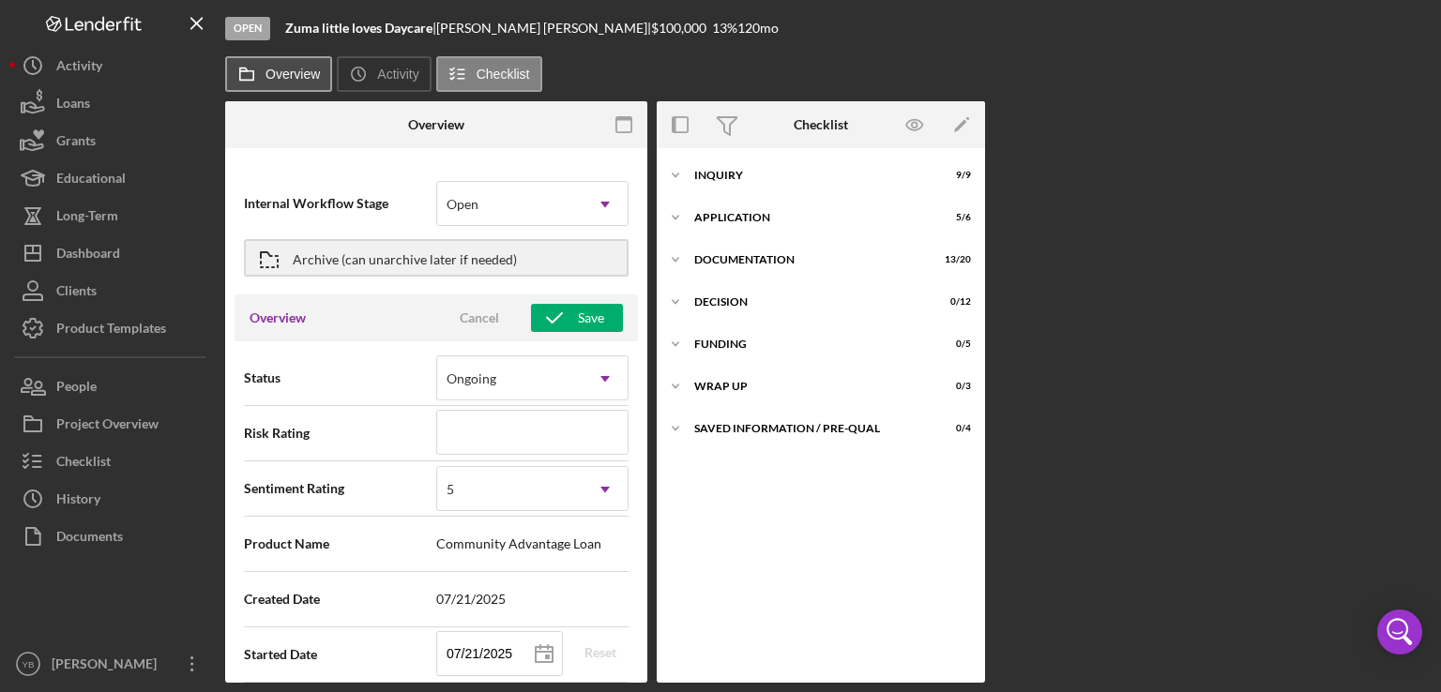
click at [267, 72] on label "Overview" at bounding box center [292, 74] width 54 height 15
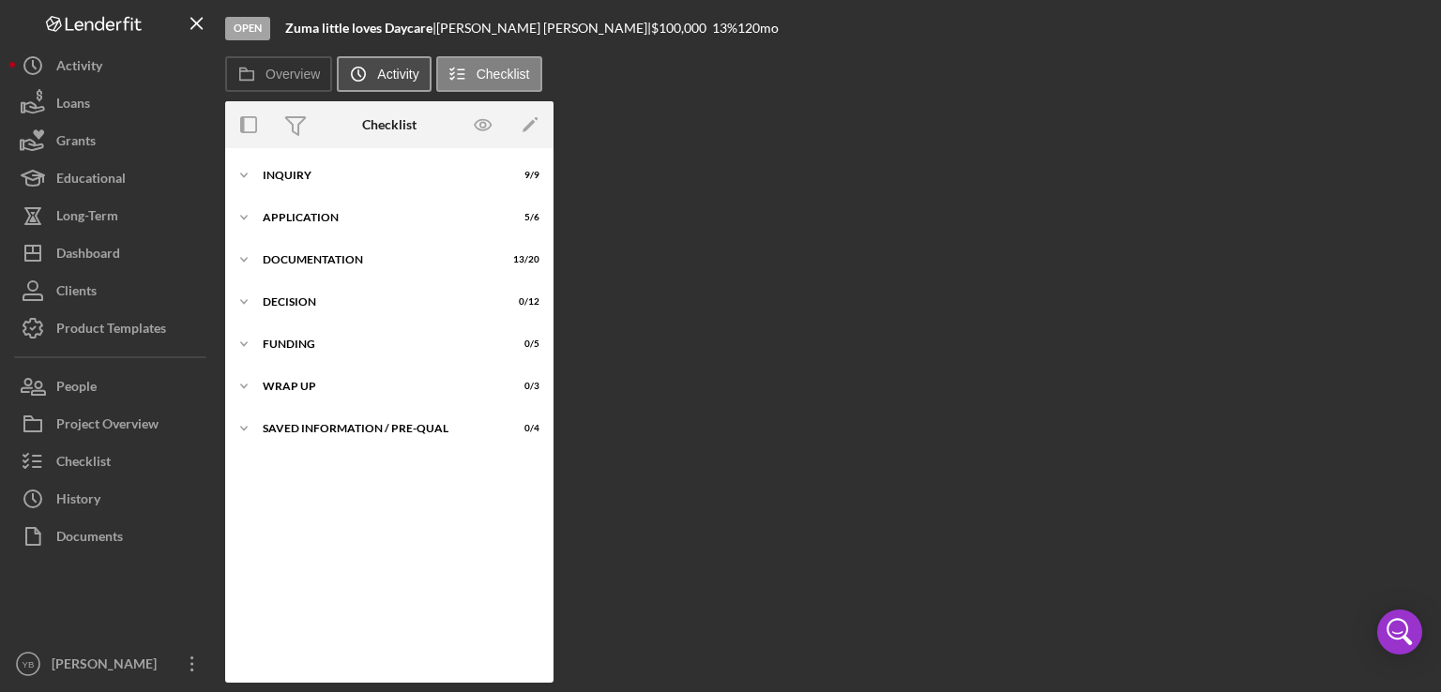
click at [364, 68] on icon "Icon/History" at bounding box center [359, 74] width 38 height 38
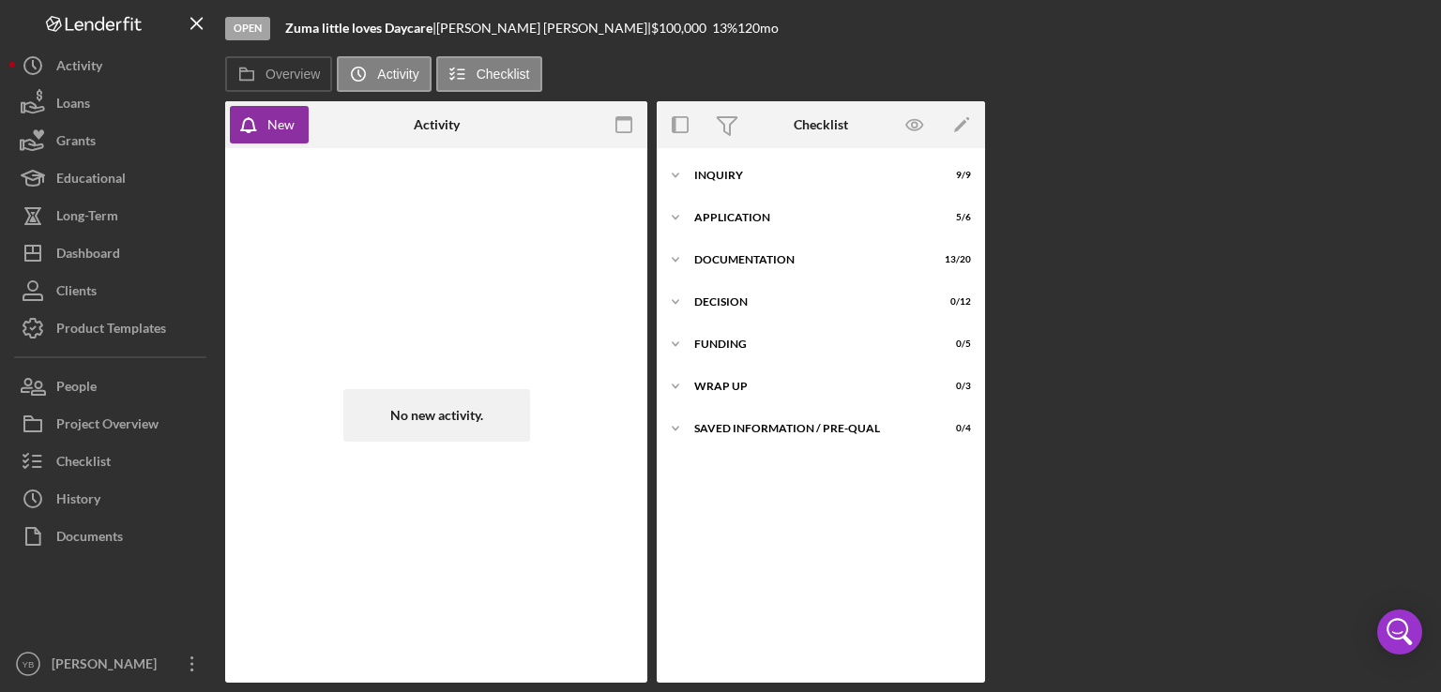
click at [317, 25] on b "Zuma little loves Daycare" at bounding box center [358, 28] width 147 height 16
click at [294, 80] on label "Overview" at bounding box center [292, 74] width 54 height 15
type textarea "Here's a snapshot of information that has been fully approved, as well as the i…"
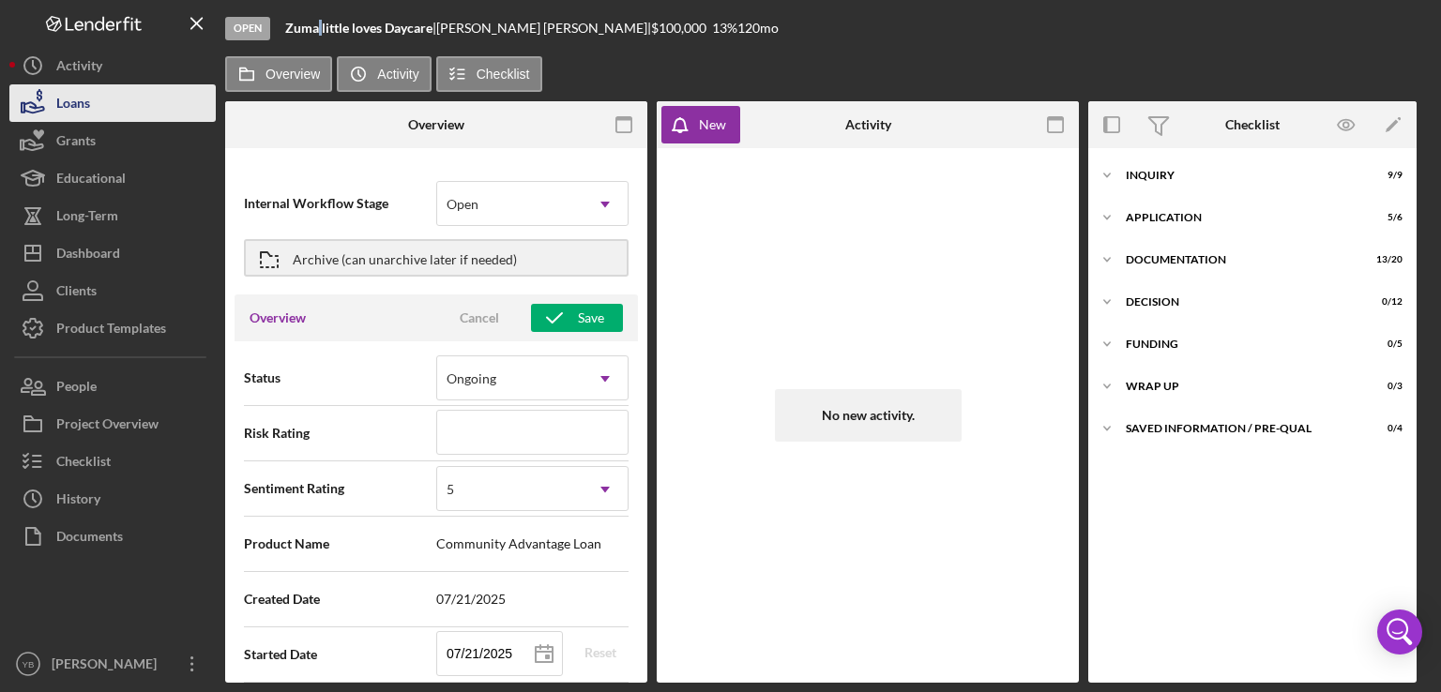
click at [131, 113] on button "Loans" at bounding box center [112, 103] width 206 height 38
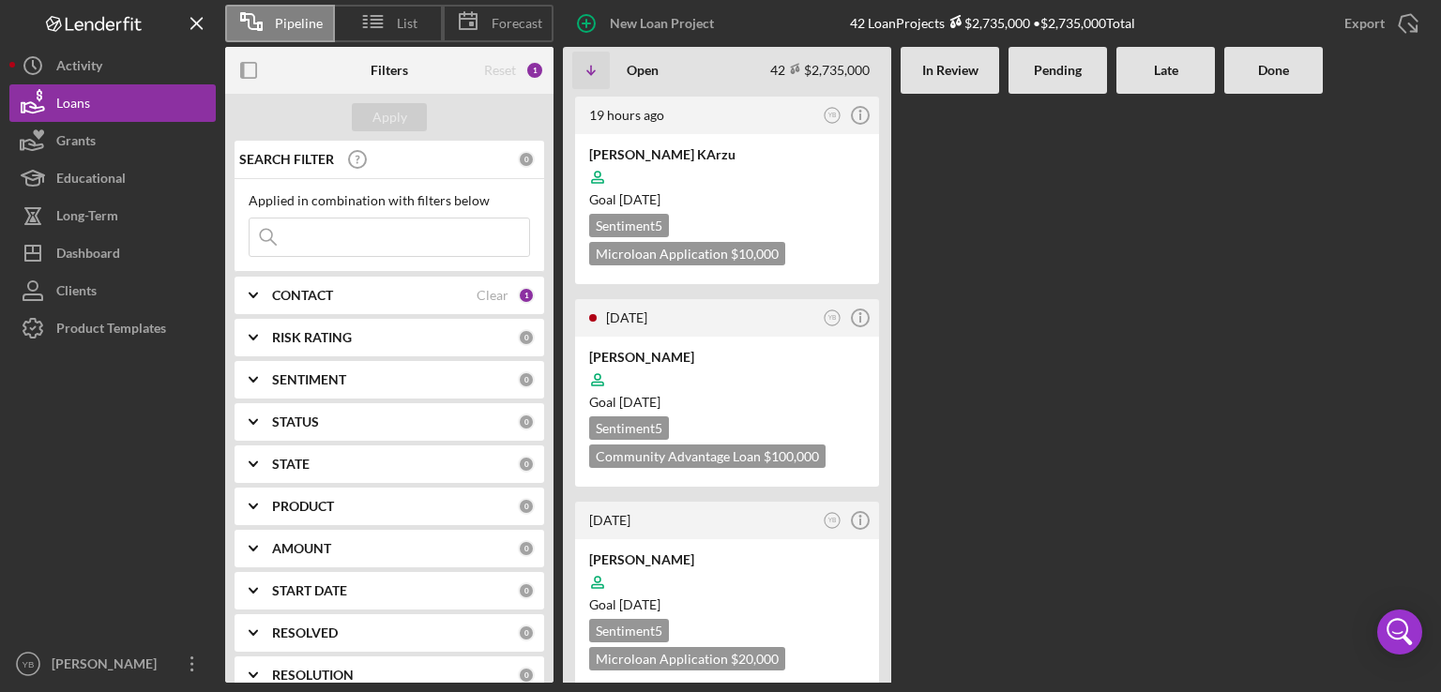
click at [1029, 252] on div at bounding box center [1058, 388] width 99 height 589
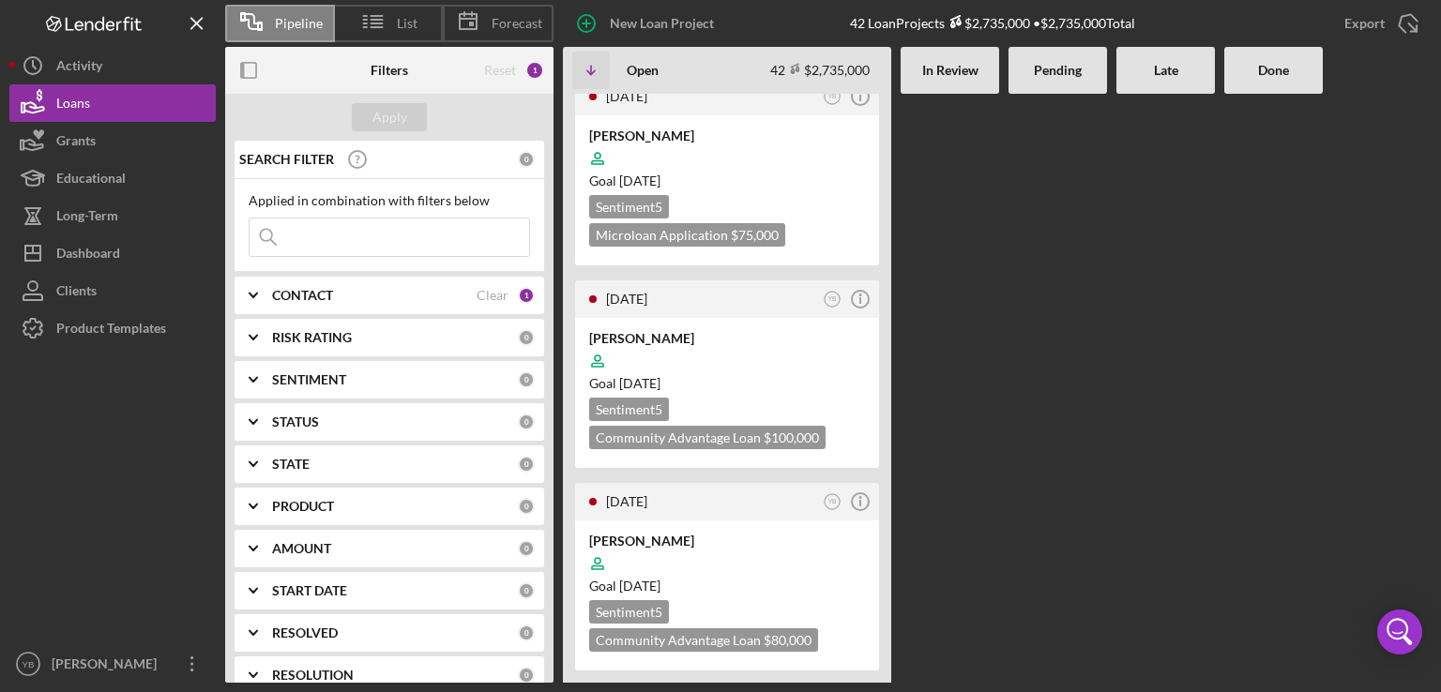
scroll to position [3415, 0]
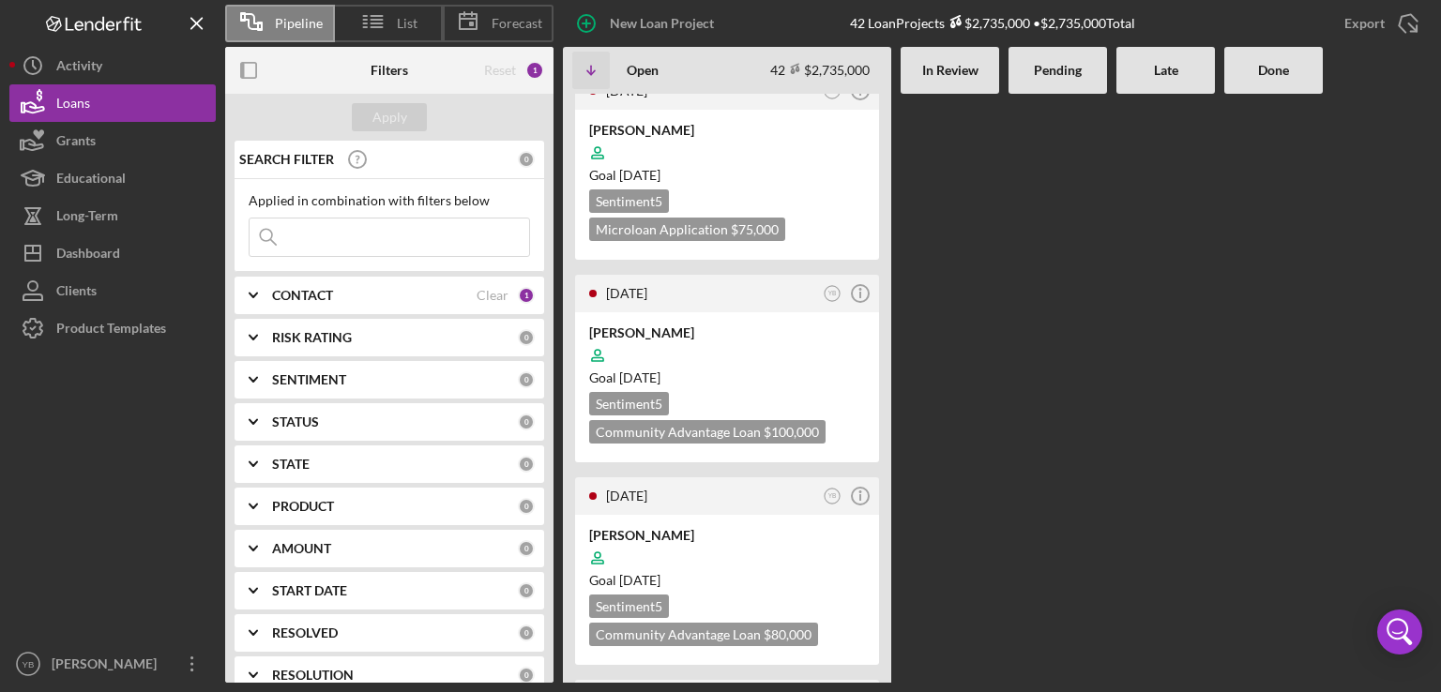
click at [404, 296] on div "CONTACT" at bounding box center [374, 295] width 205 height 15
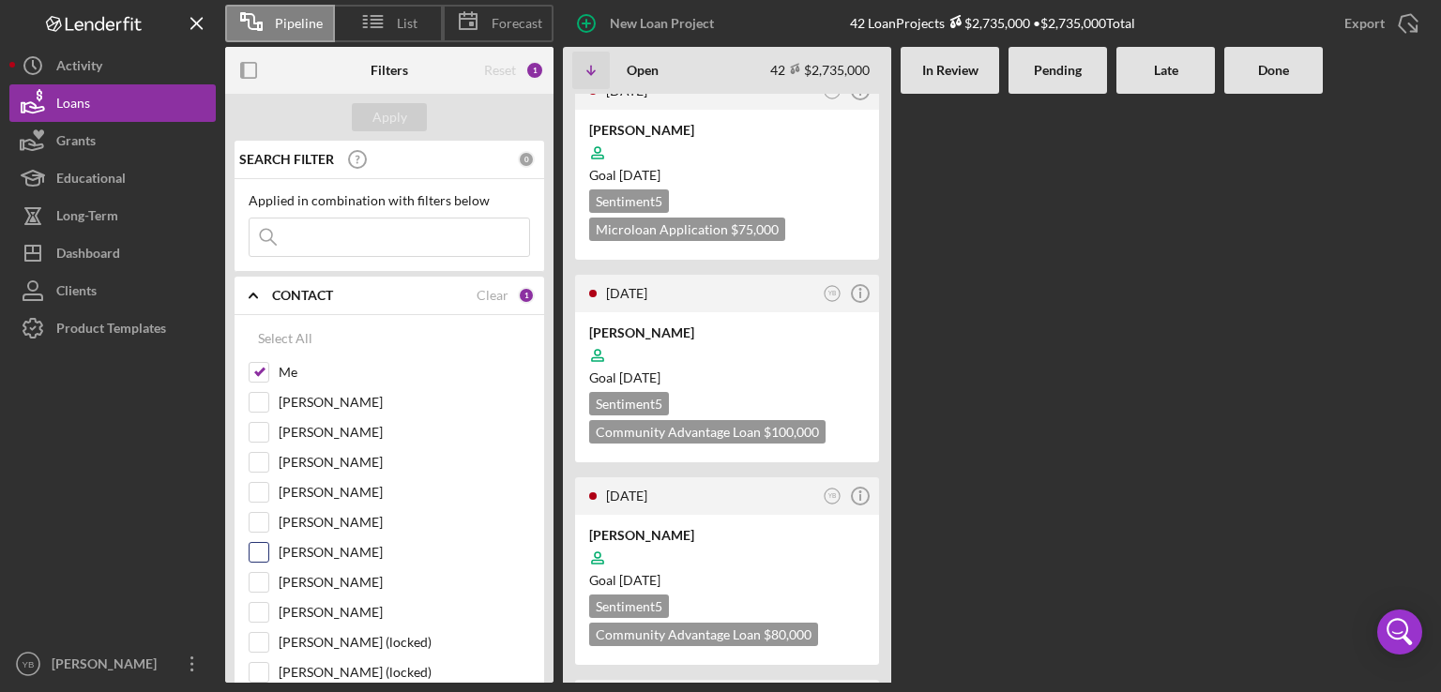
click at [259, 543] on input "[PERSON_NAME]" at bounding box center [259, 552] width 19 height 19
checkbox input "true"
click at [1001, 400] on div "19 hours ago YB Icon/Info [PERSON_NAME] KArzu Goal [DATE] Sentiment 5 Microloan…" at bounding box center [997, 388] width 869 height 589
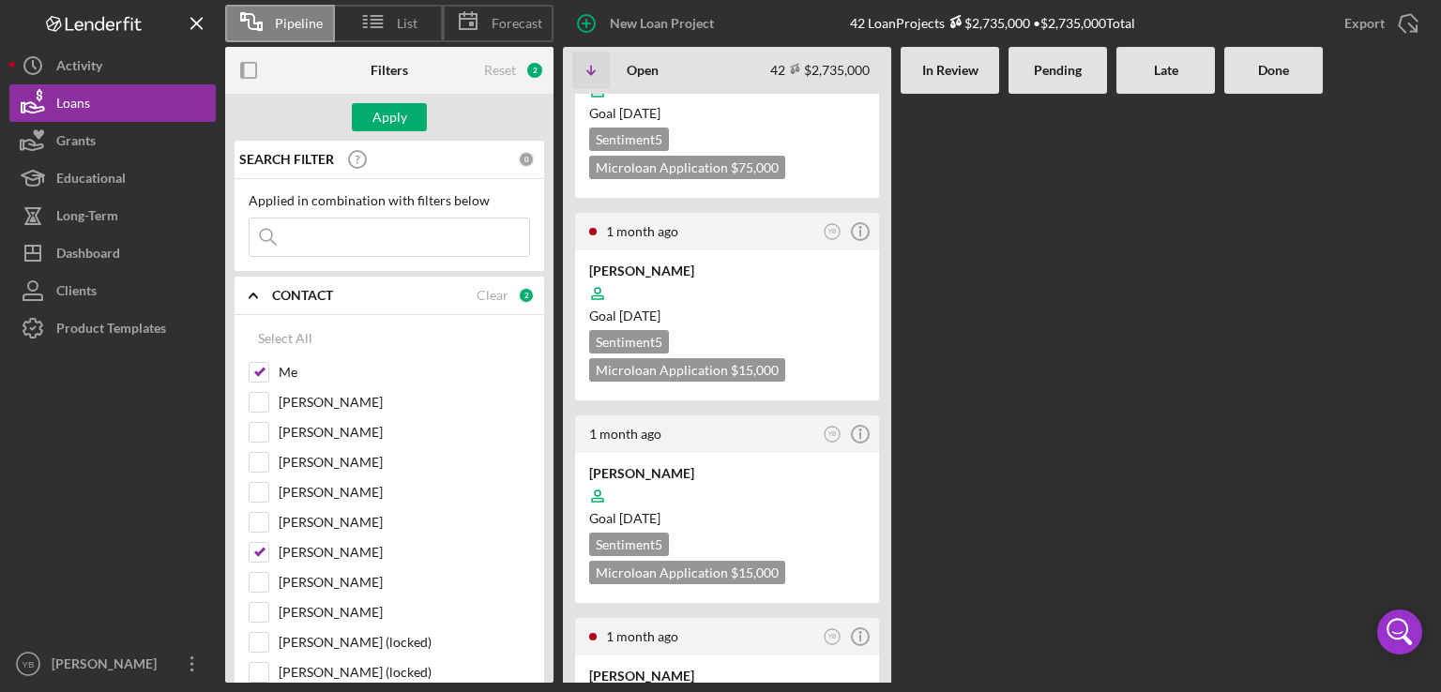
scroll to position [5967, 0]
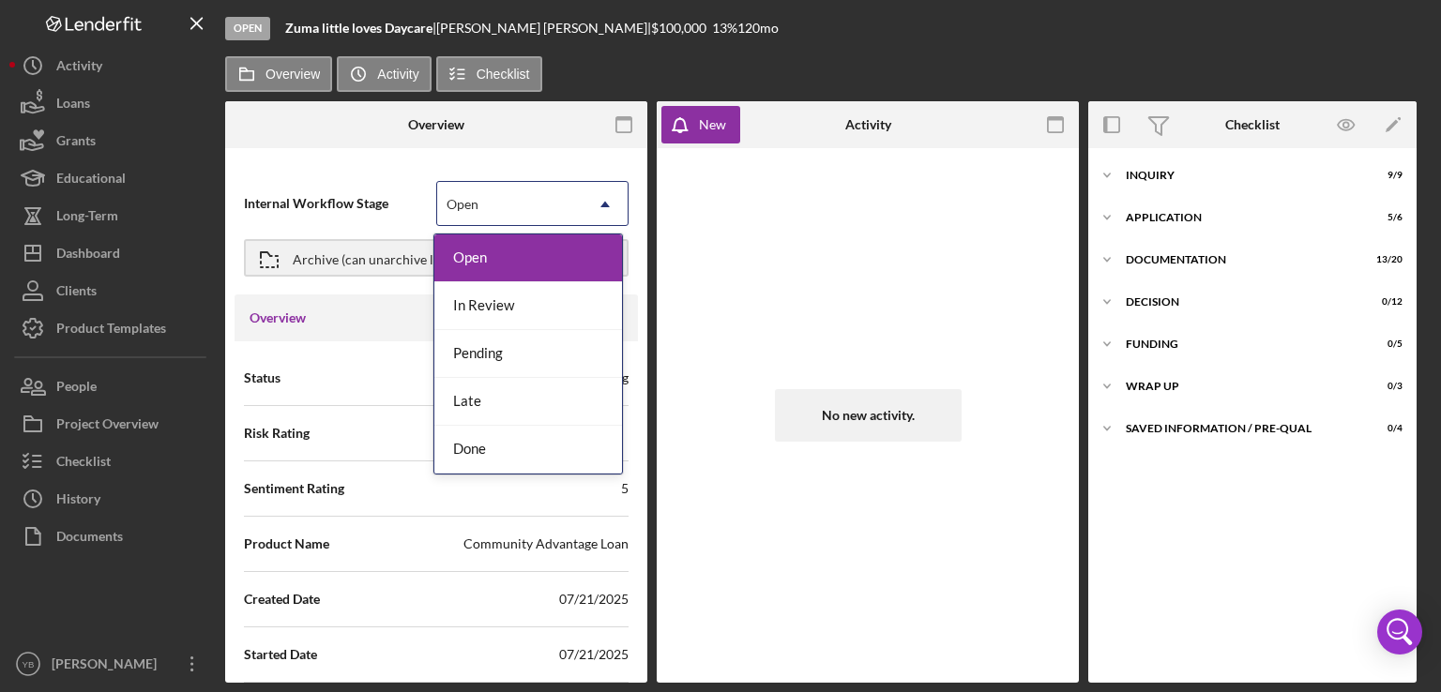
click at [593, 211] on icon "Icon/Dropdown Arrow" at bounding box center [605, 204] width 45 height 45
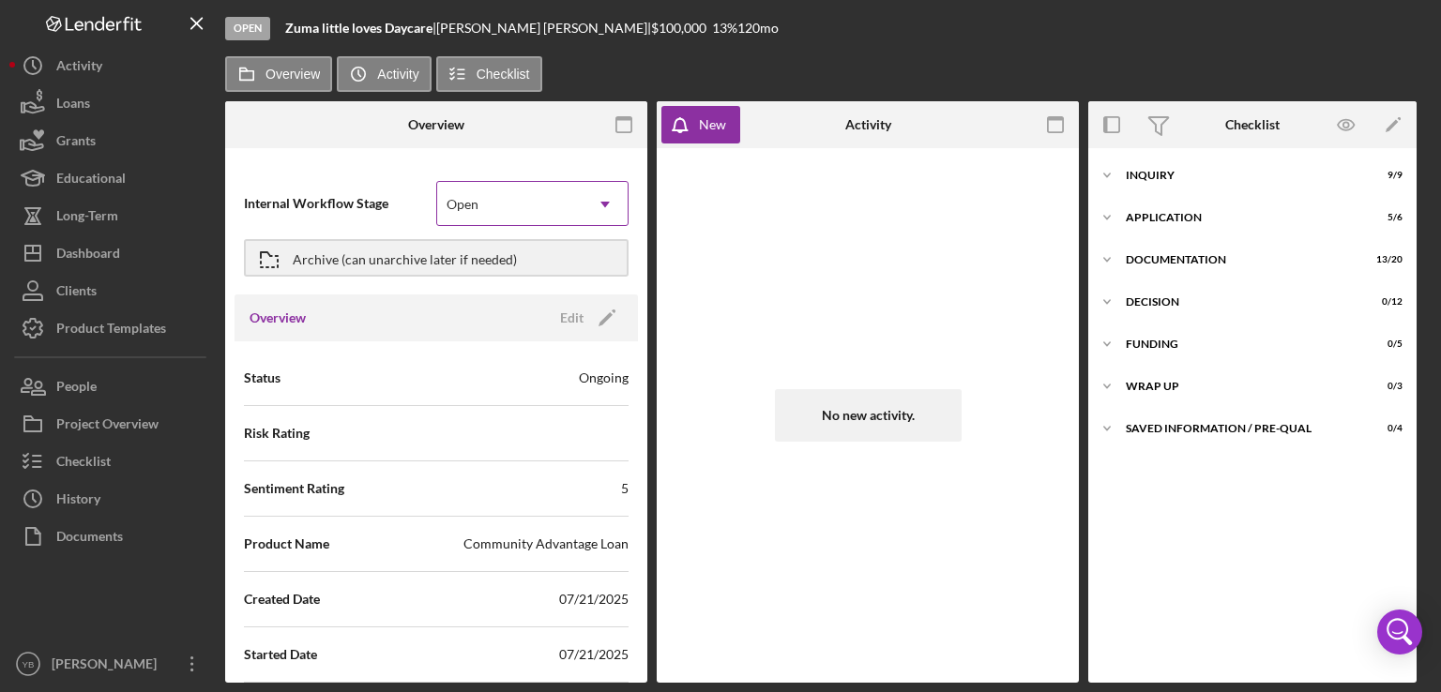
click at [593, 211] on icon "Icon/Dropdown Arrow" at bounding box center [605, 204] width 45 height 45
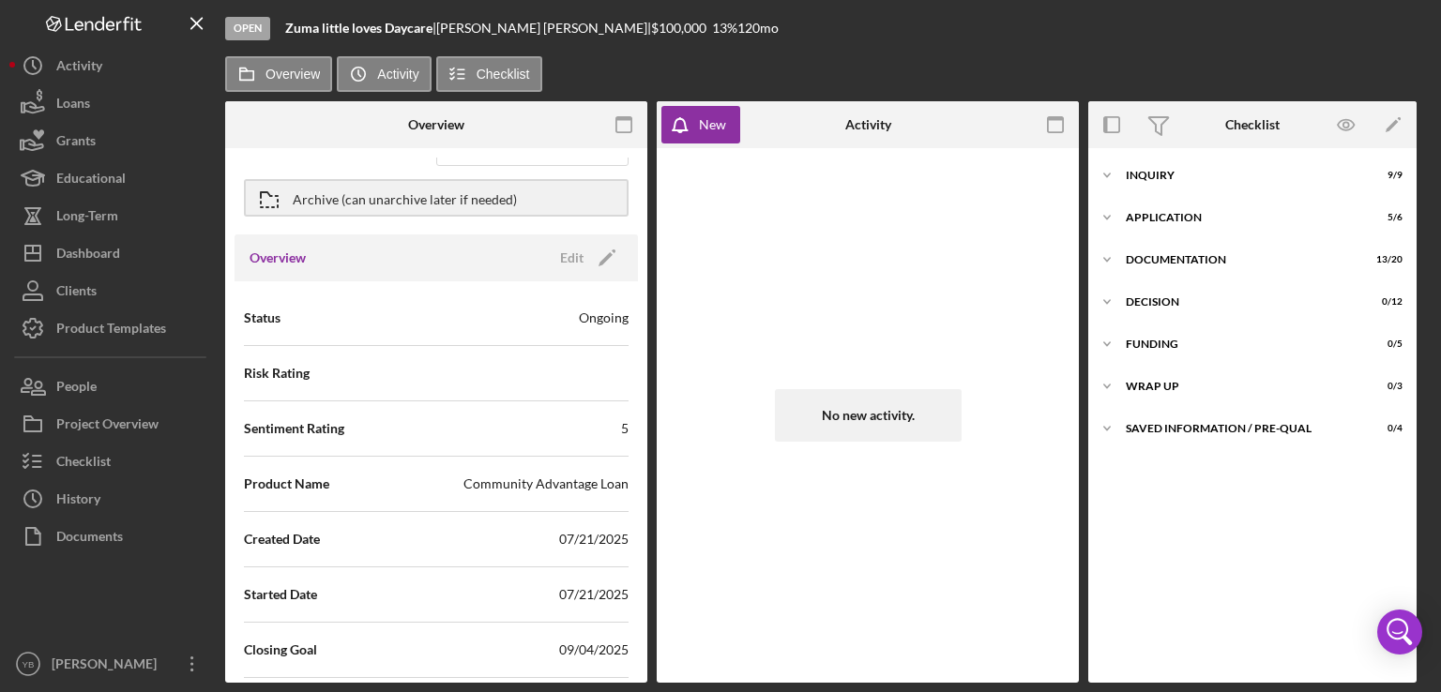
scroll to position [83, 0]
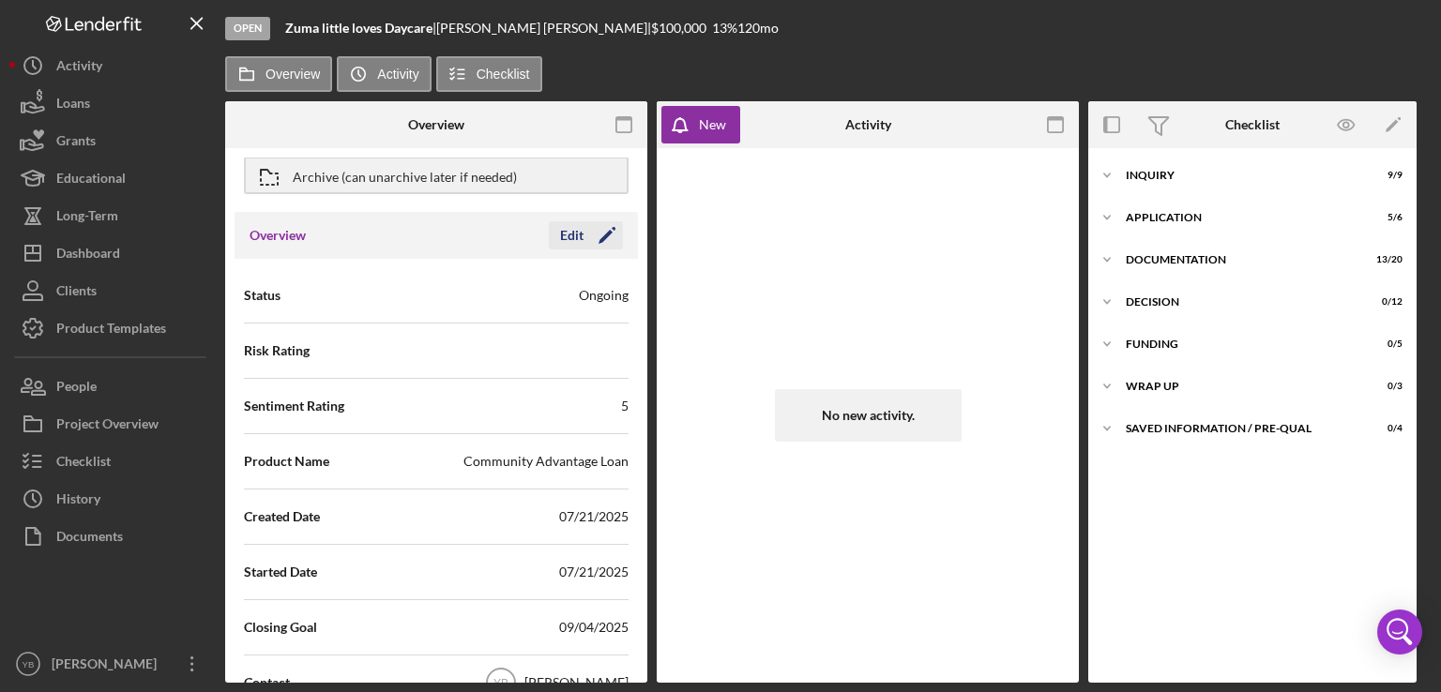
click at [602, 234] on polygon "button" at bounding box center [606, 237] width 14 height 14
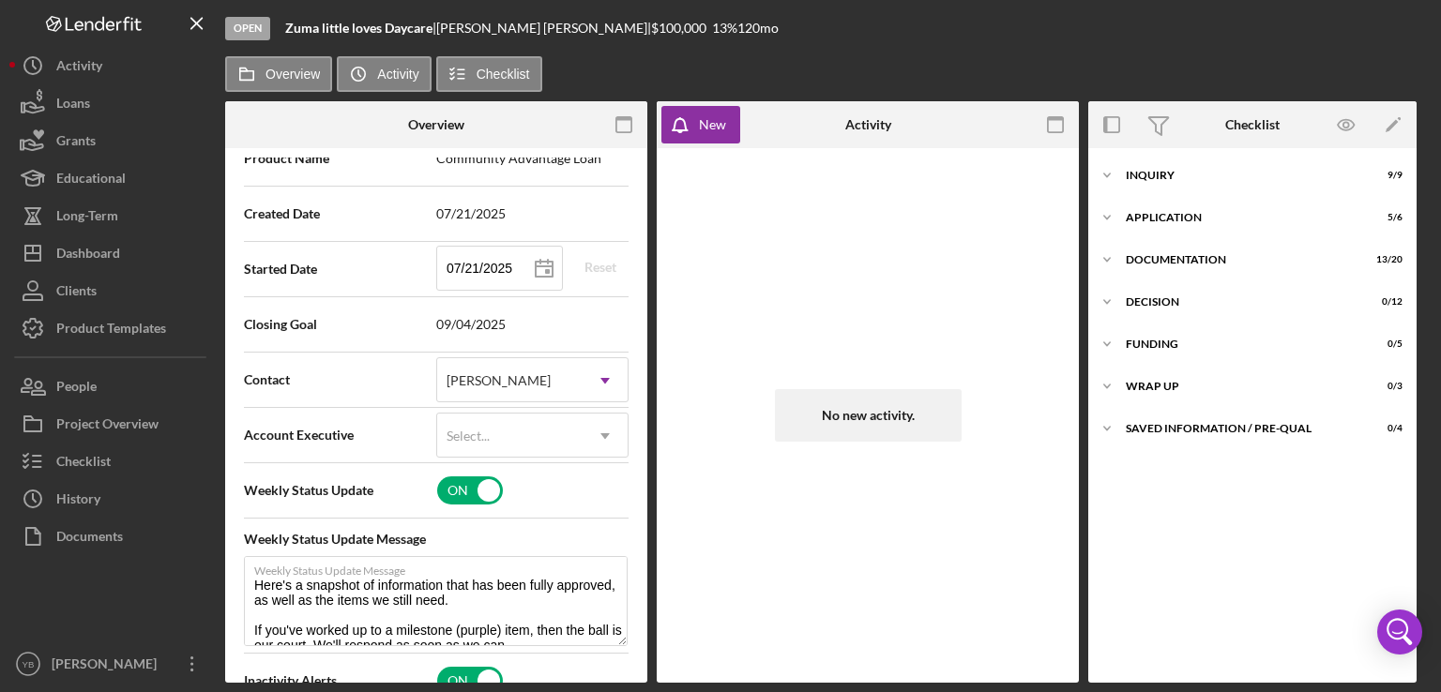
scroll to position [393, 0]
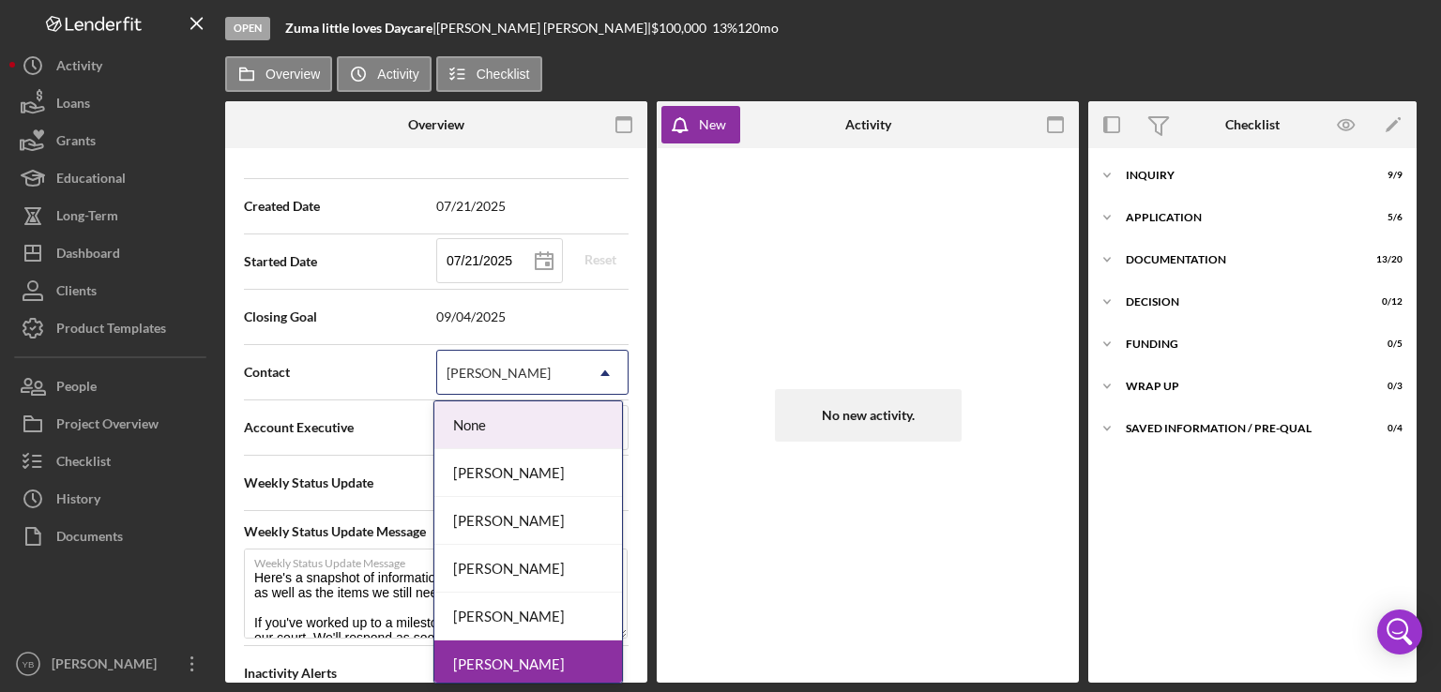
click at [604, 376] on icon "Icon/Dropdown Arrow" at bounding box center [605, 373] width 45 height 45
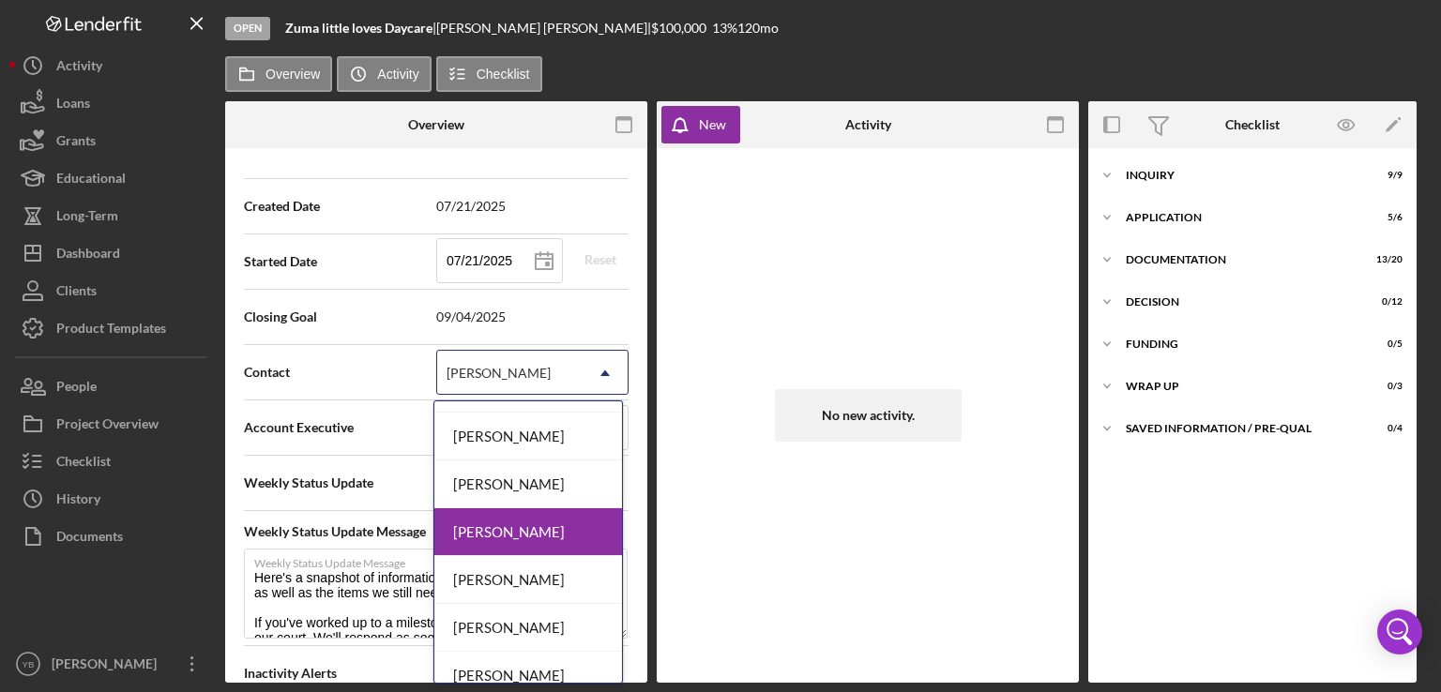
scroll to position [150, 0]
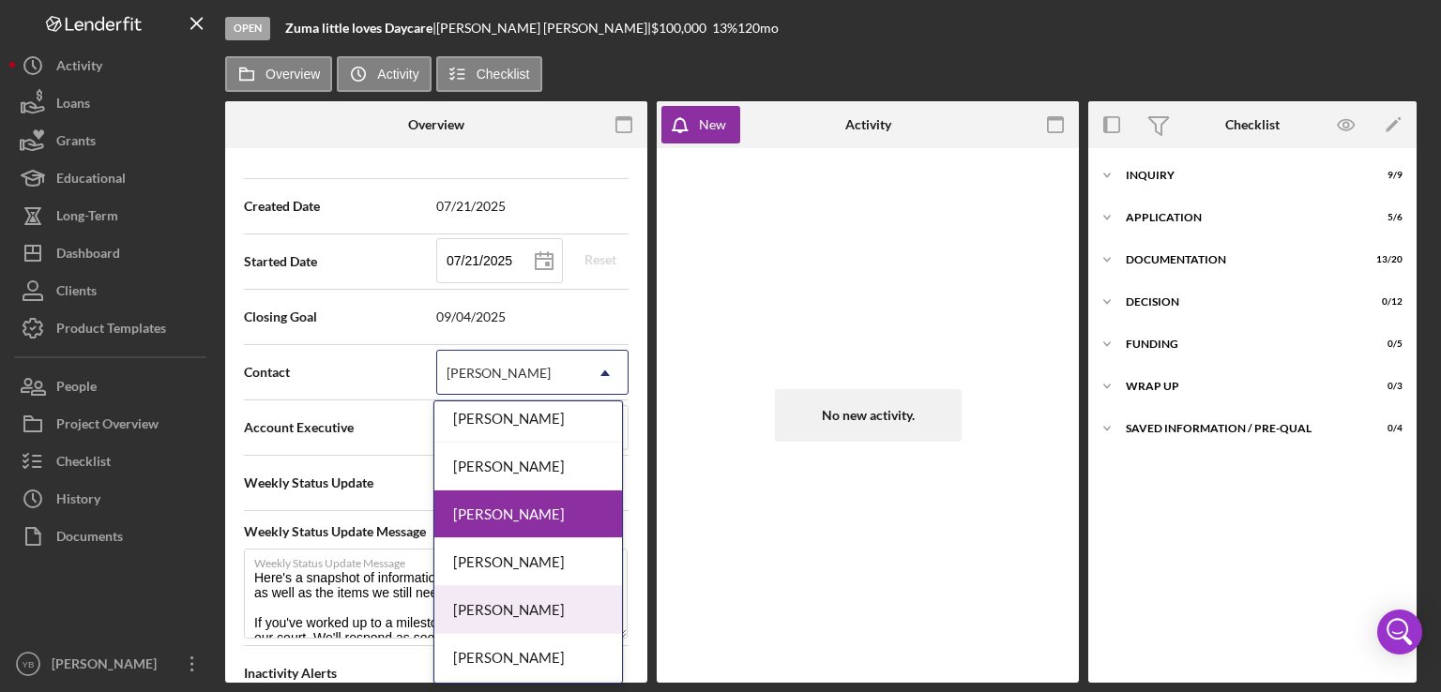
click at [557, 607] on div "[PERSON_NAME]" at bounding box center [528, 610] width 188 height 48
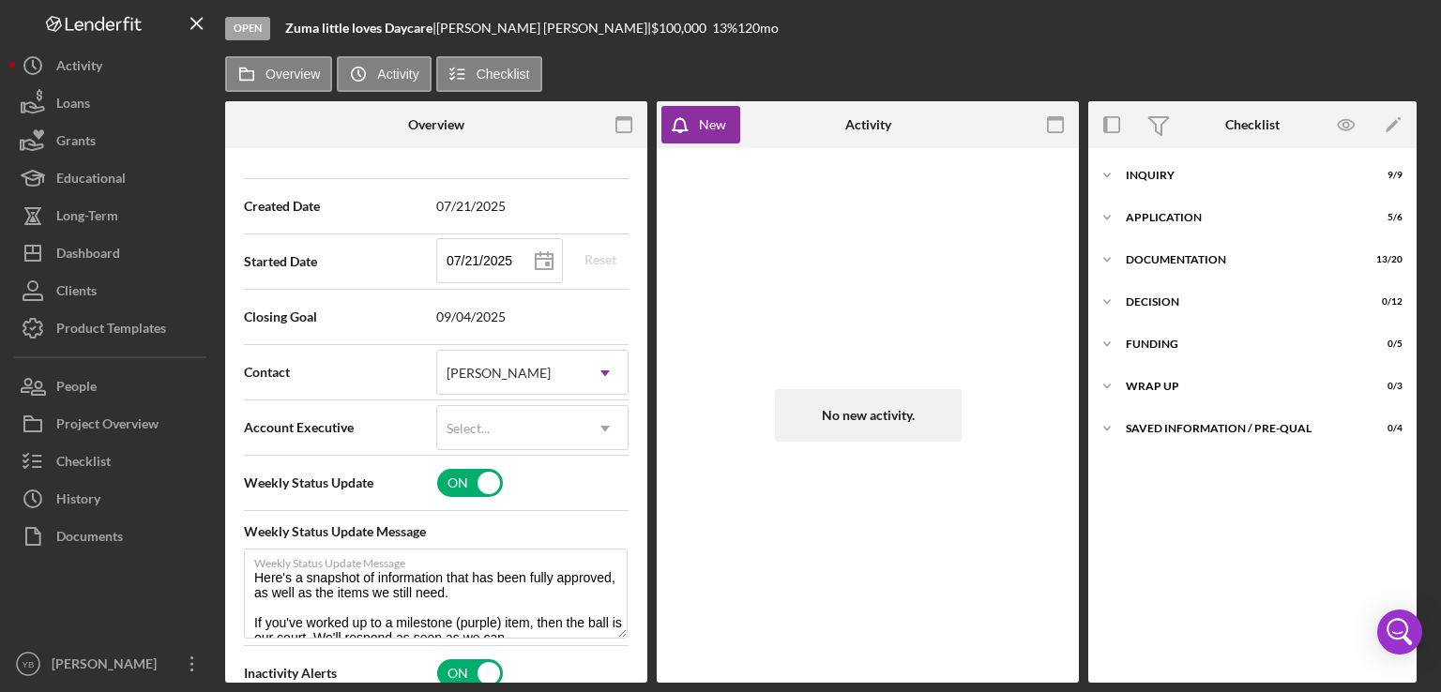
scroll to position [0, 0]
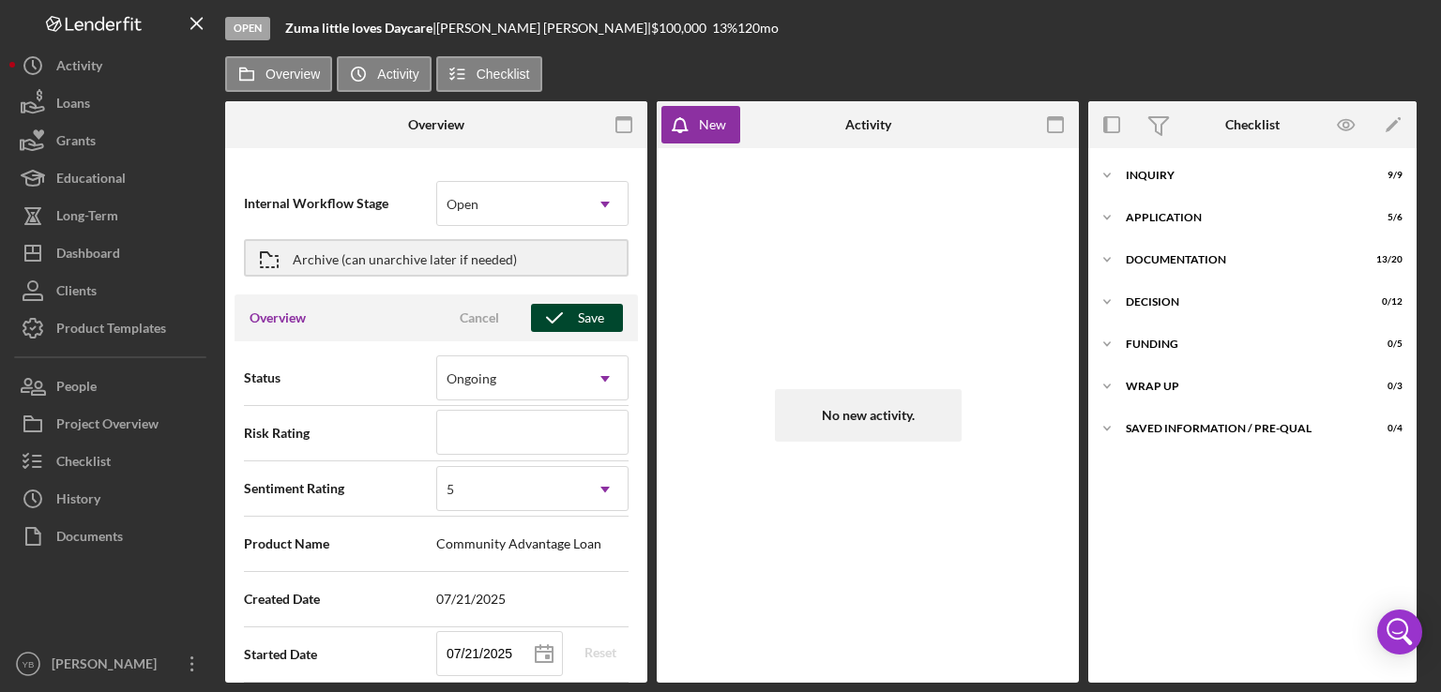
click at [589, 328] on div "Save" at bounding box center [591, 318] width 26 height 28
type textarea "Here's a snapshot of information that has been fully approved, as well as the i…"
